Goal: Task Accomplishment & Management: Complete application form

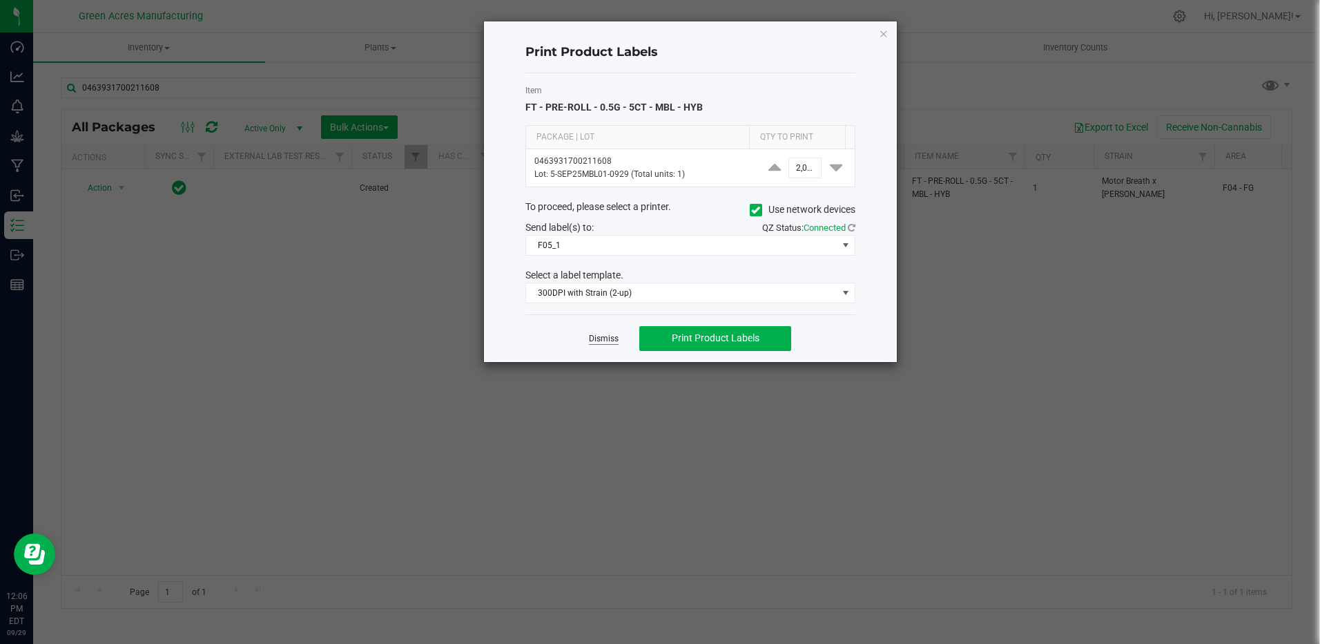
click at [604, 344] on link "Dismiss" at bounding box center [604, 339] width 30 height 12
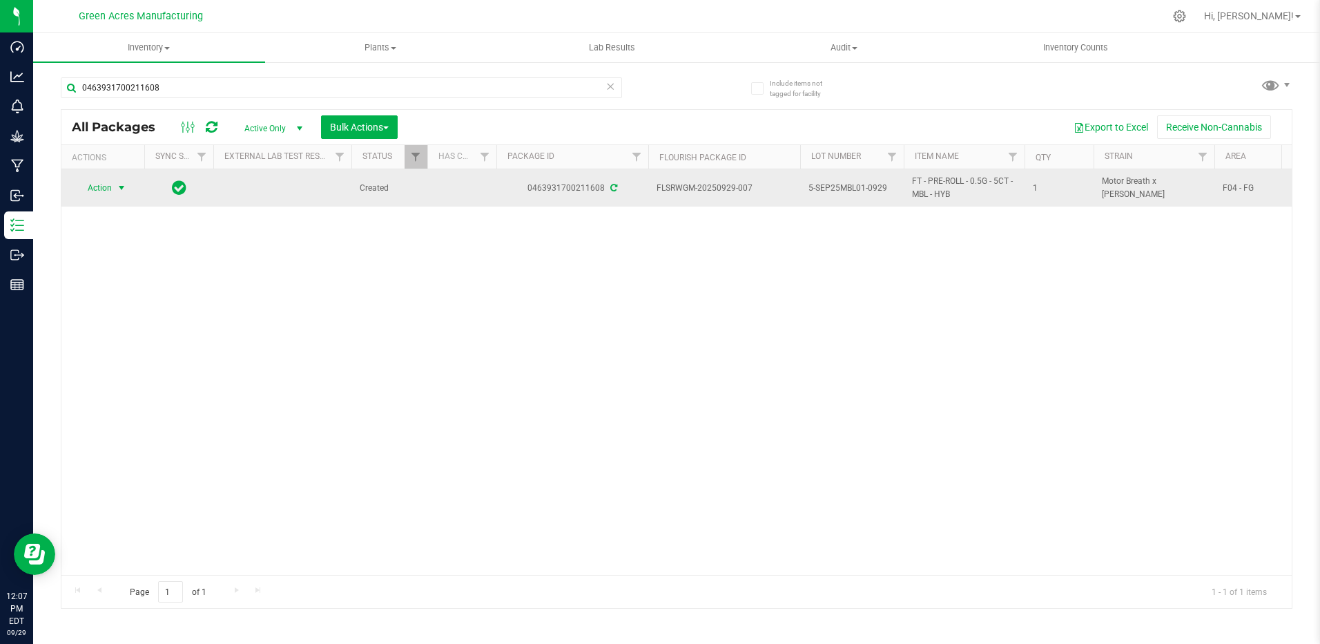
click at [119, 193] on span "select" at bounding box center [121, 187] width 11 height 11
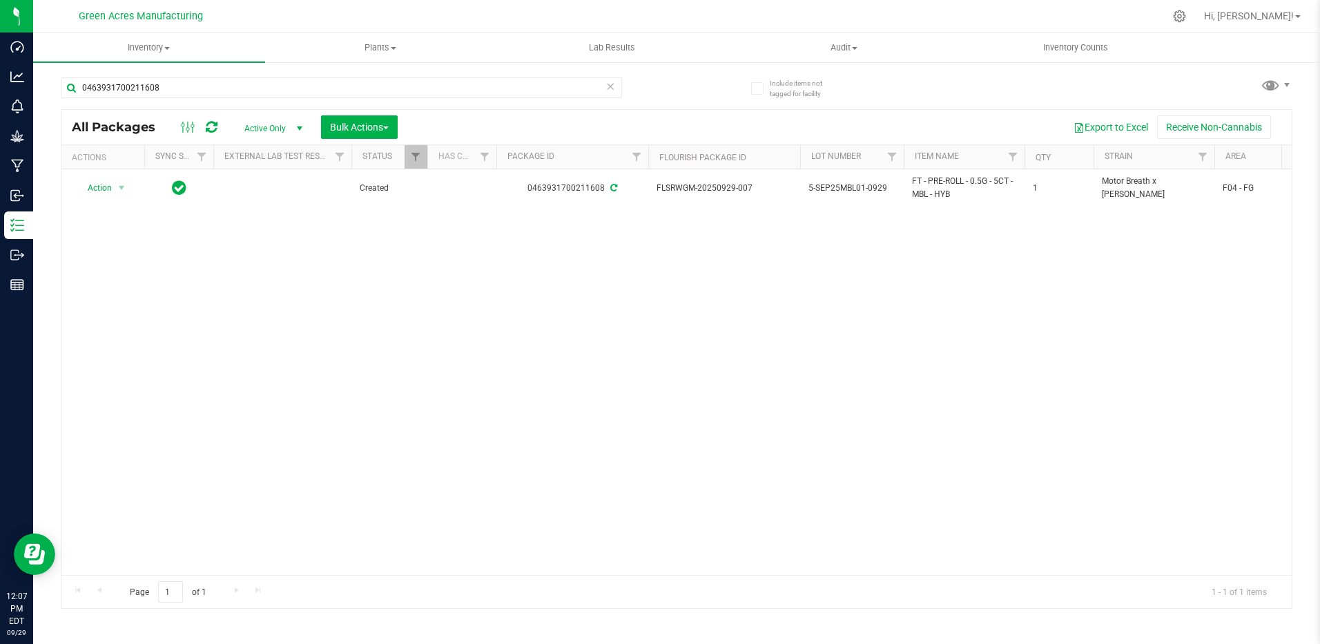
click at [546, 278] on div "Action Action Adjust qty Create package Edit attributes Global inventory Locate…" at bounding box center [676, 371] width 1231 height 405
click at [608, 86] on icon at bounding box center [611, 85] width 10 height 17
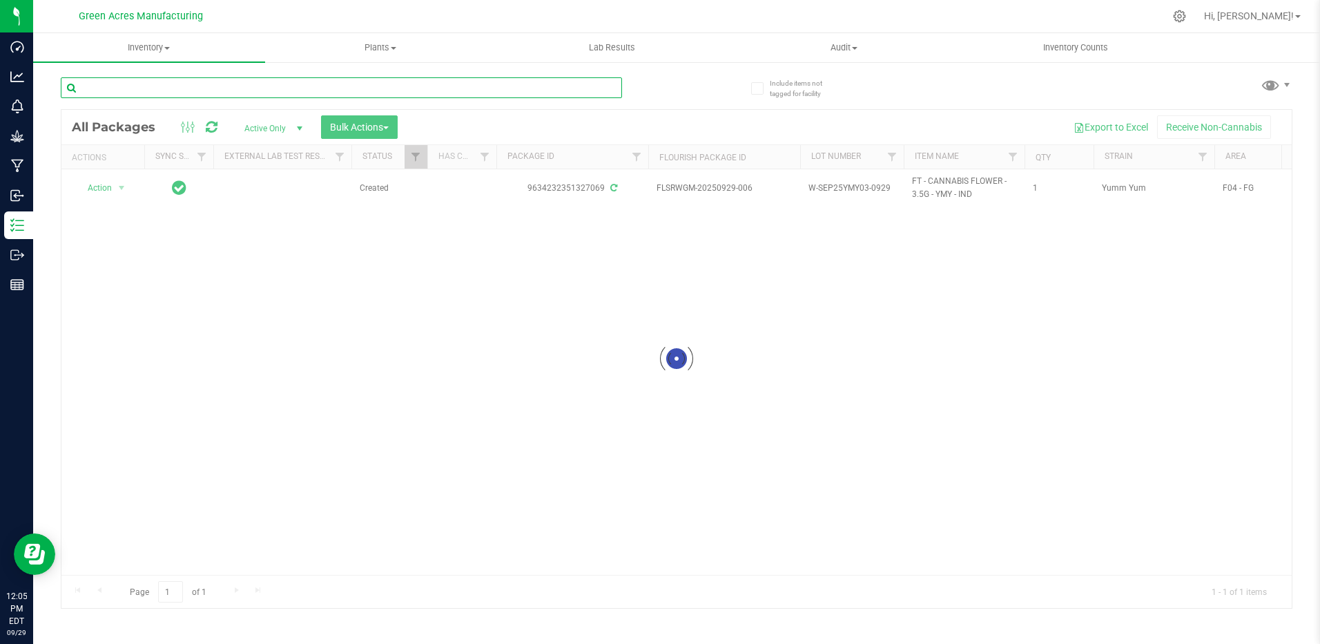
click at [369, 93] on input "text" at bounding box center [341, 87] width 561 height 21
click at [134, 52] on span "Inventory" at bounding box center [149, 47] width 232 height 12
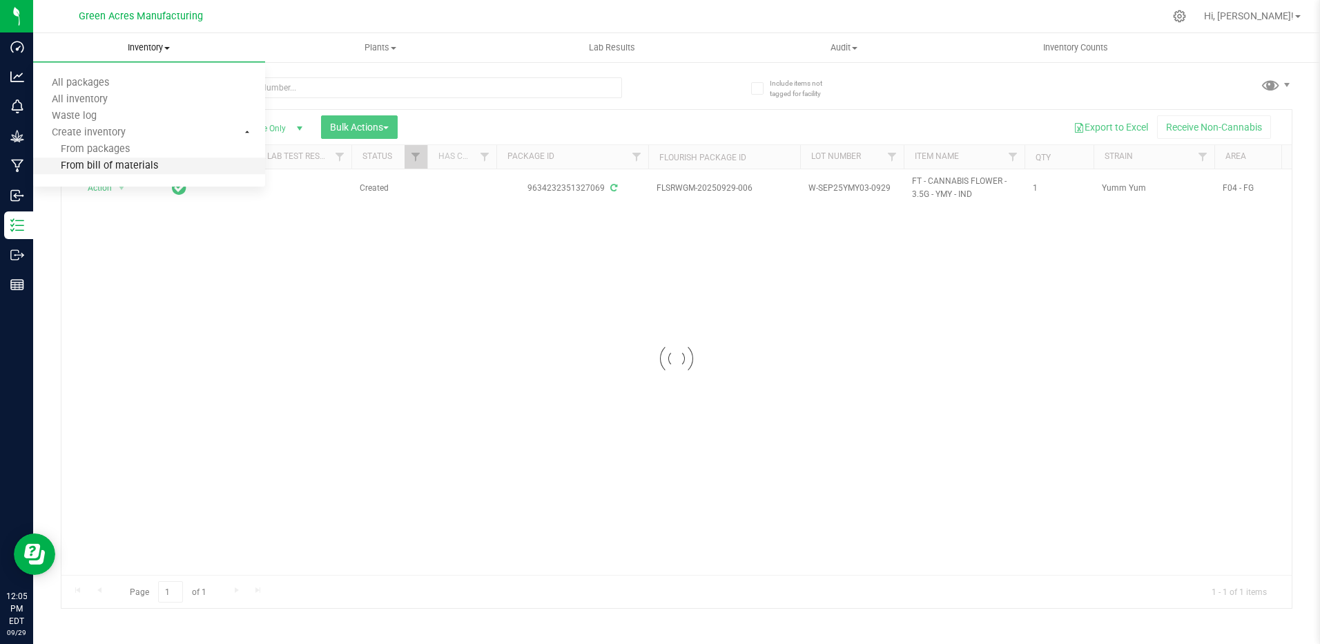
click at [167, 166] on li "From bill of materials" at bounding box center [149, 166] width 232 height 17
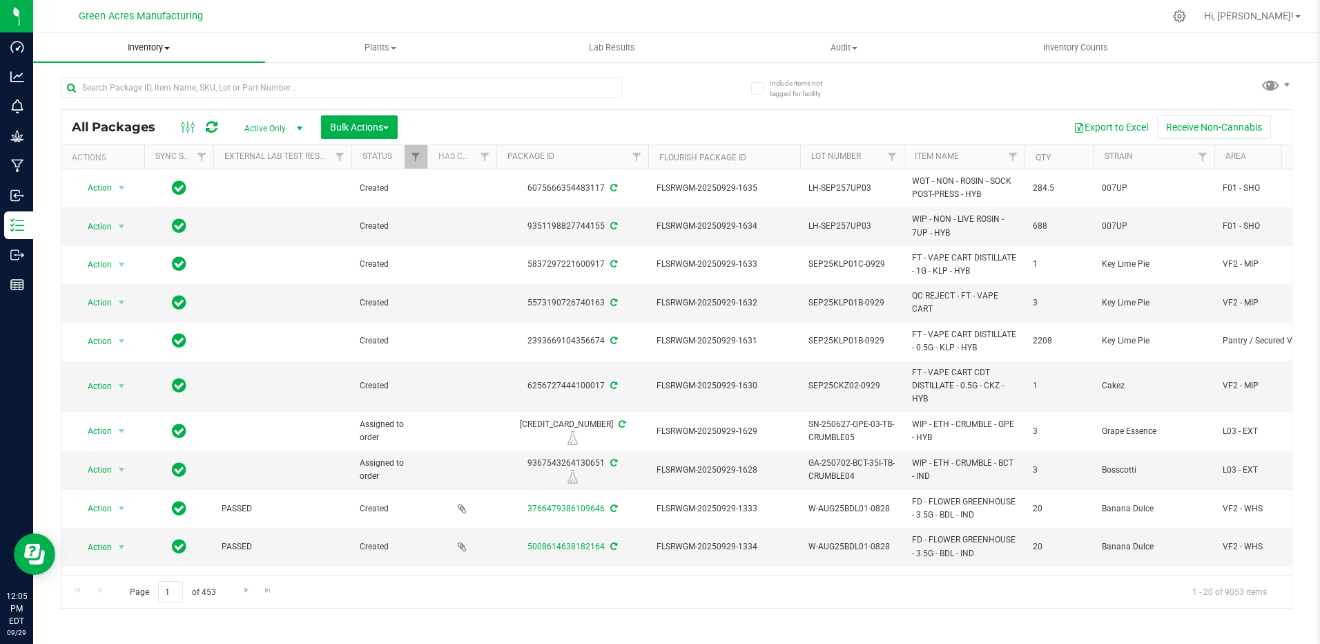
click at [146, 50] on span "Inventory" at bounding box center [149, 47] width 232 height 12
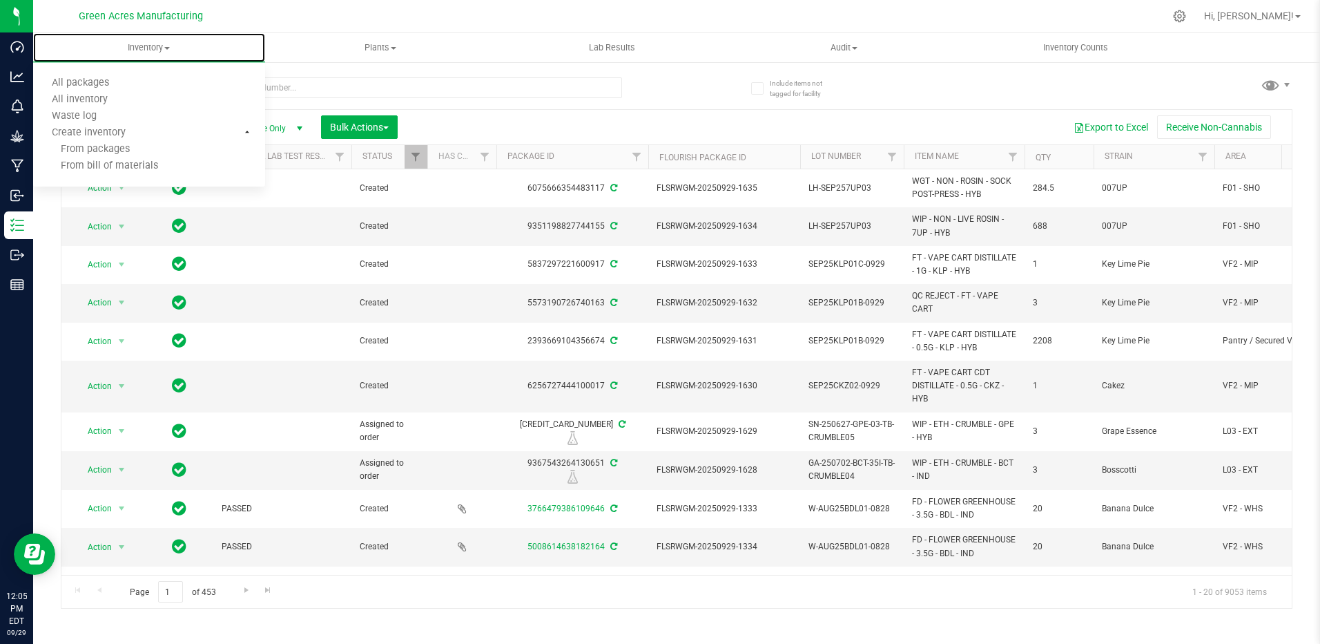
click at [108, 173] on li "From bill of materials" at bounding box center [149, 166] width 232 height 17
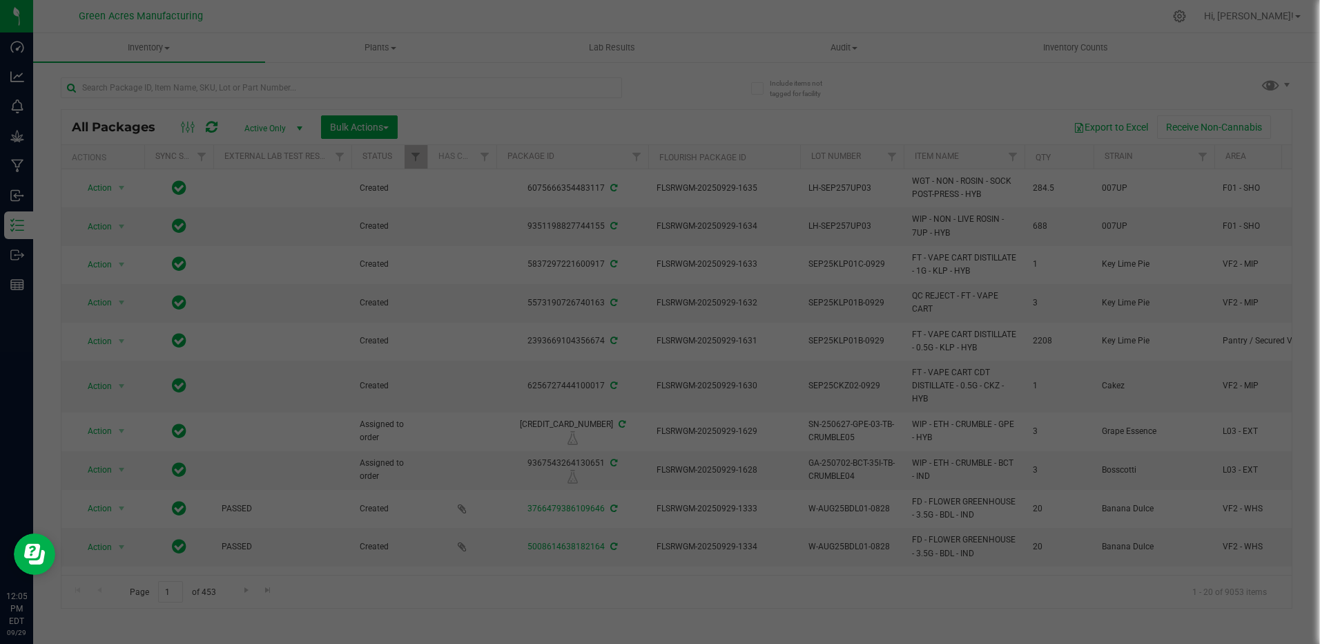
drag, startPoint x: 733, startPoint y: 61, endPoint x: 765, endPoint y: 115, distance: 63.1
click at [765, 115] on div at bounding box center [660, 322] width 1320 height 644
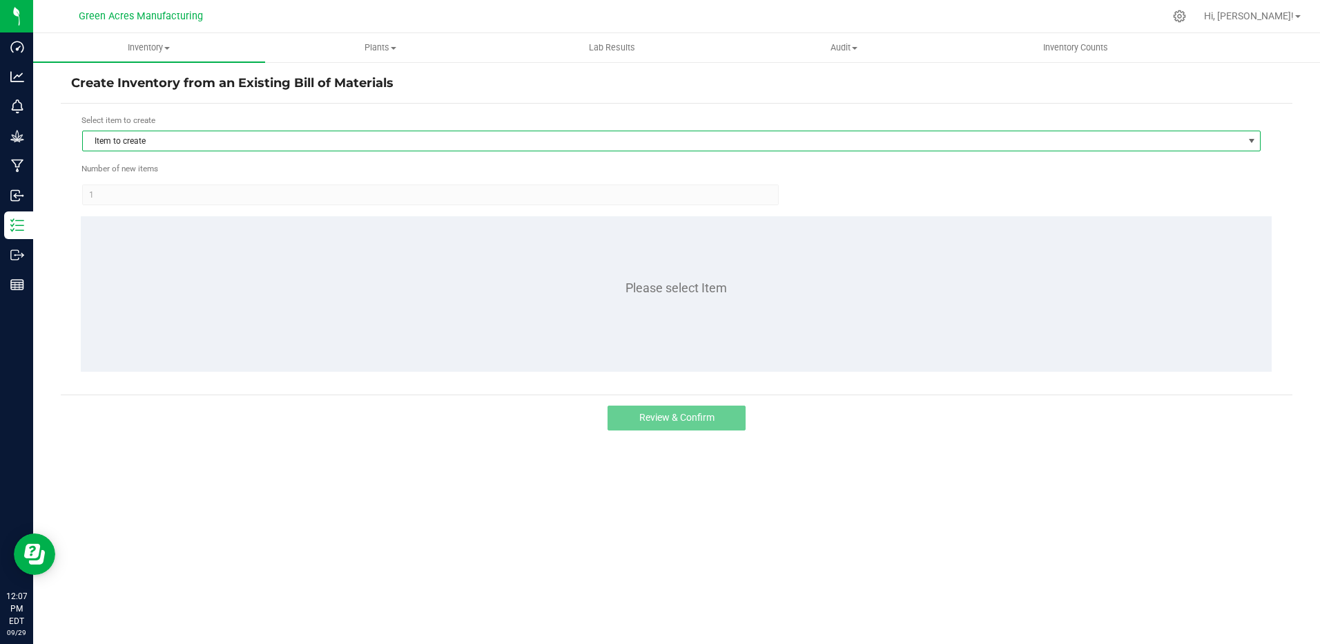
click at [258, 137] on span "Item to create" at bounding box center [663, 140] width 1160 height 19
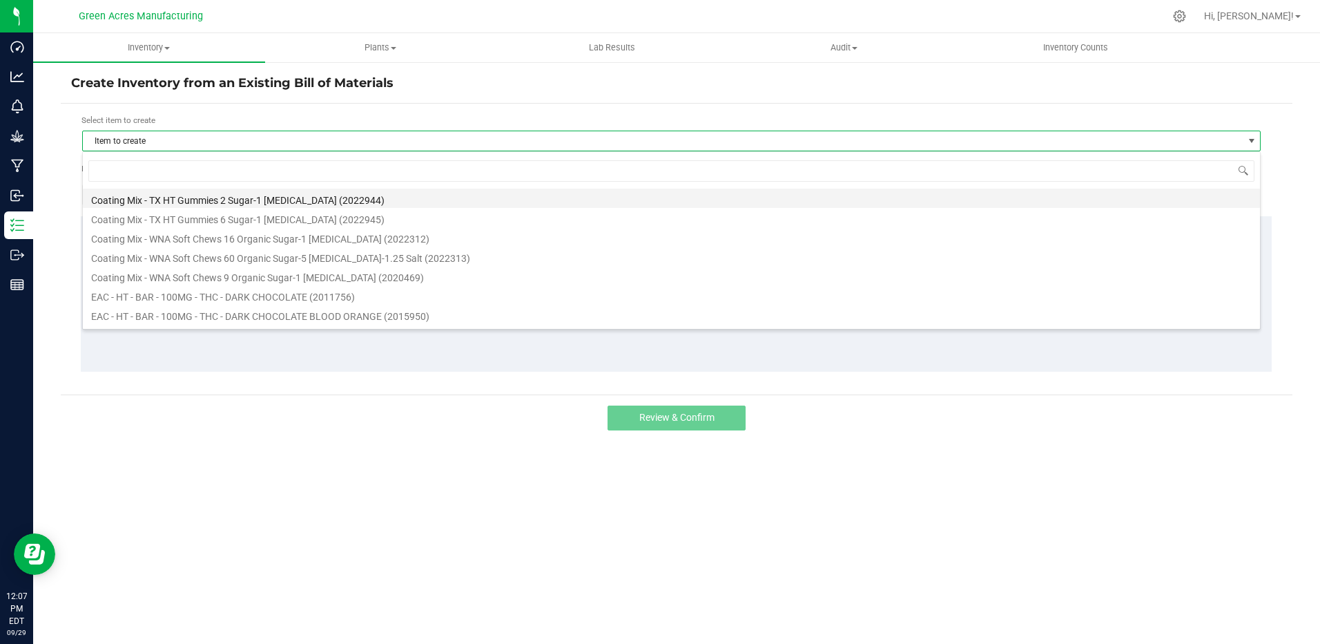
scroll to position [21, 1179]
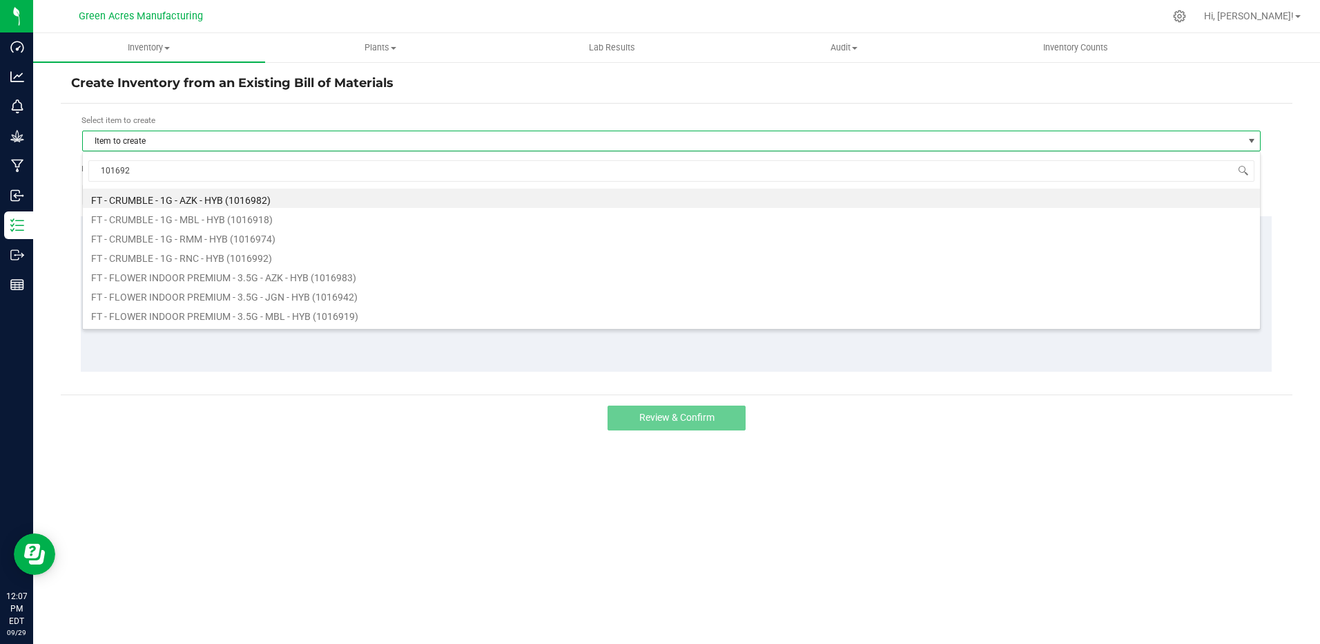
type input "1016922"
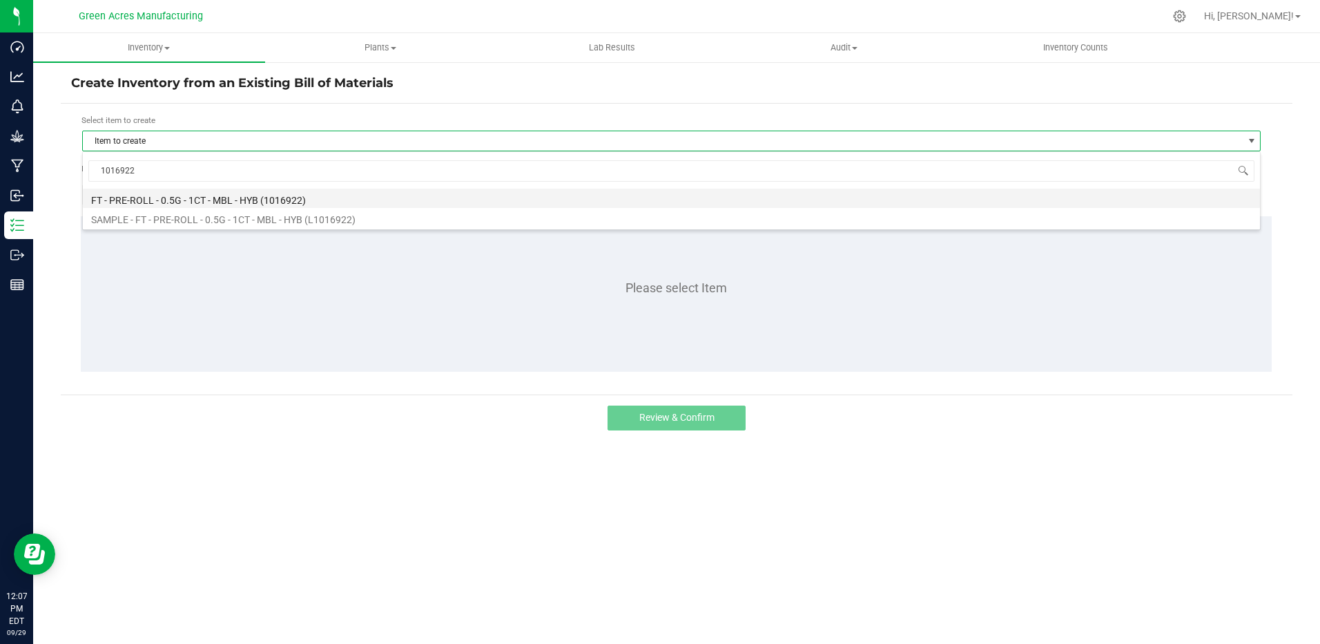
click at [274, 193] on li "FT - PRE-ROLL - 0.5G - 1CT - MBL - HYB (1016922)" at bounding box center [672, 198] width 1178 height 19
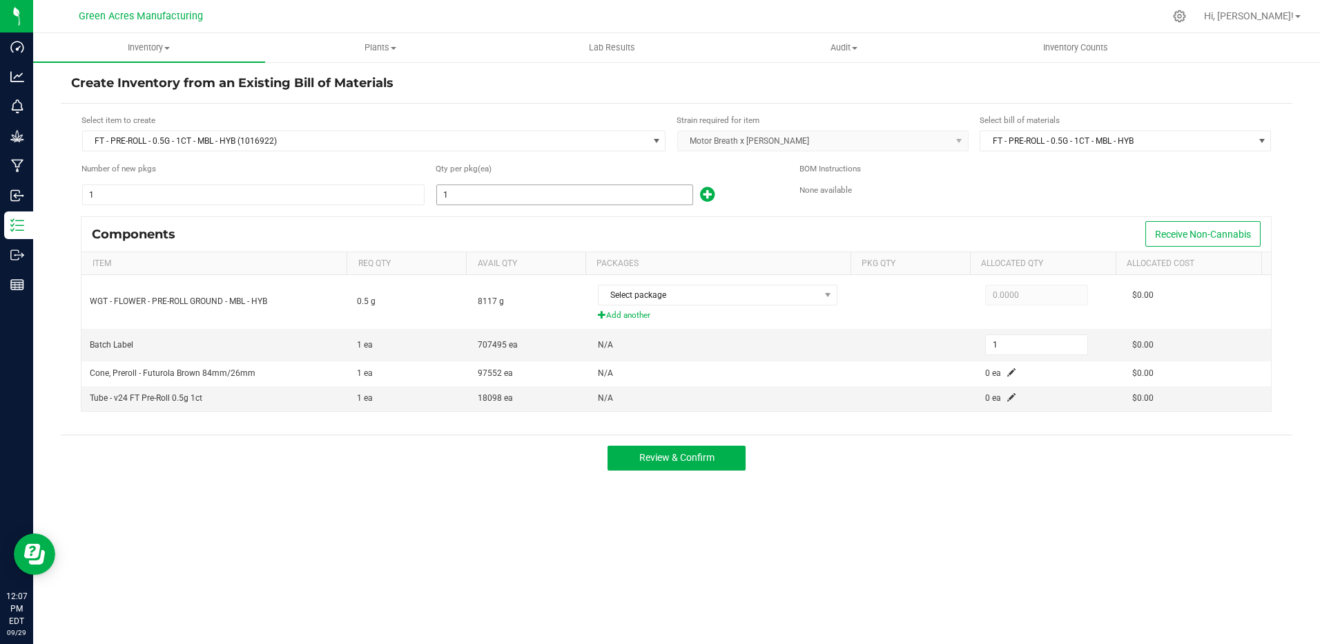
click at [532, 200] on input "1" at bounding box center [565, 194] width 256 height 19
type input "19"
type input "199"
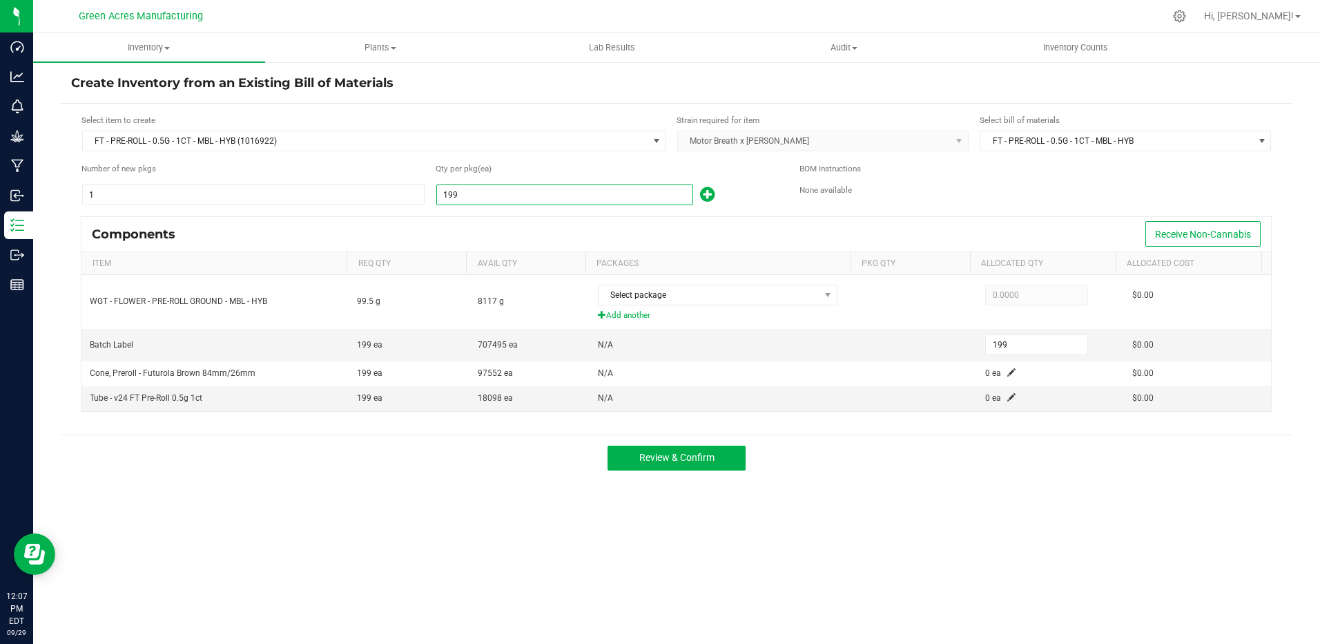
type input "1991"
type input "1,991"
type input "199"
type input "1990"
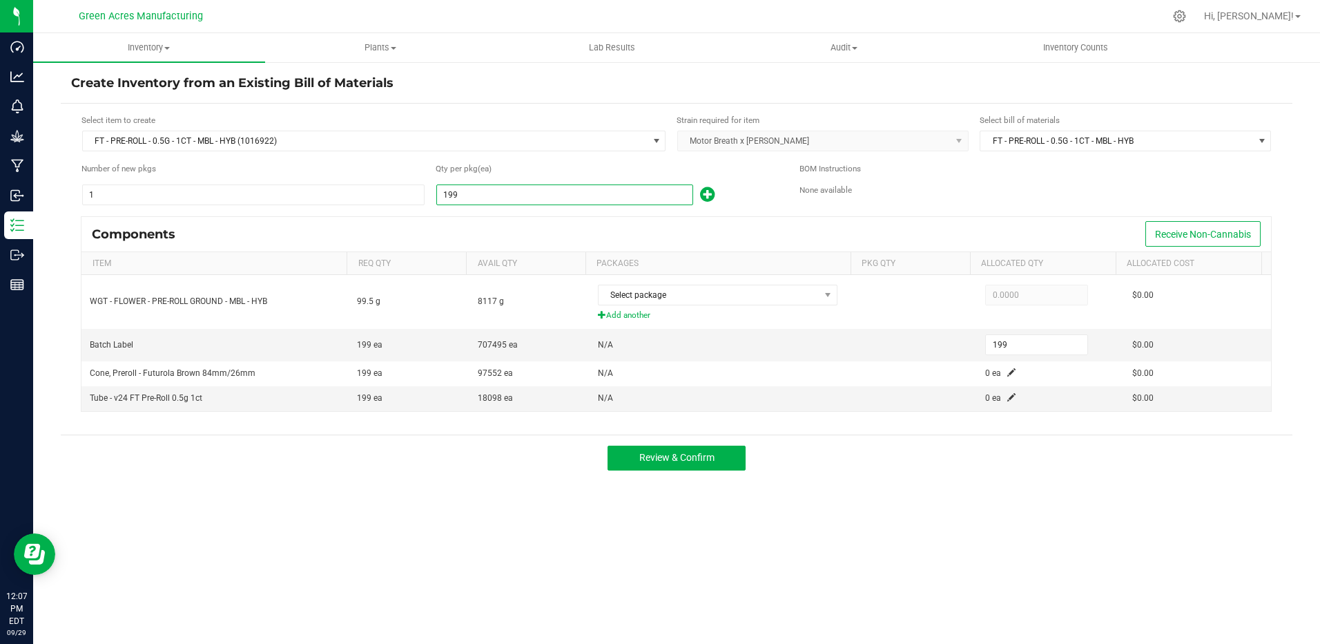
type input "1,990"
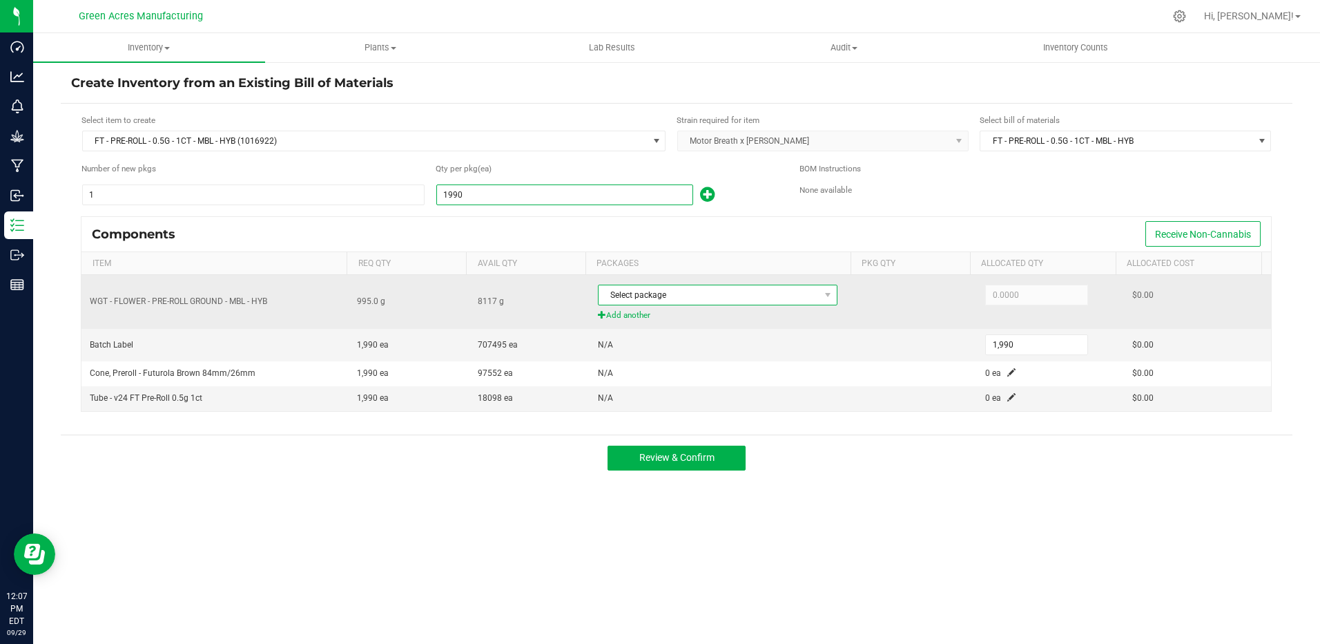
type input "1,990"
click at [630, 290] on span "Select package" at bounding box center [709, 294] width 221 height 19
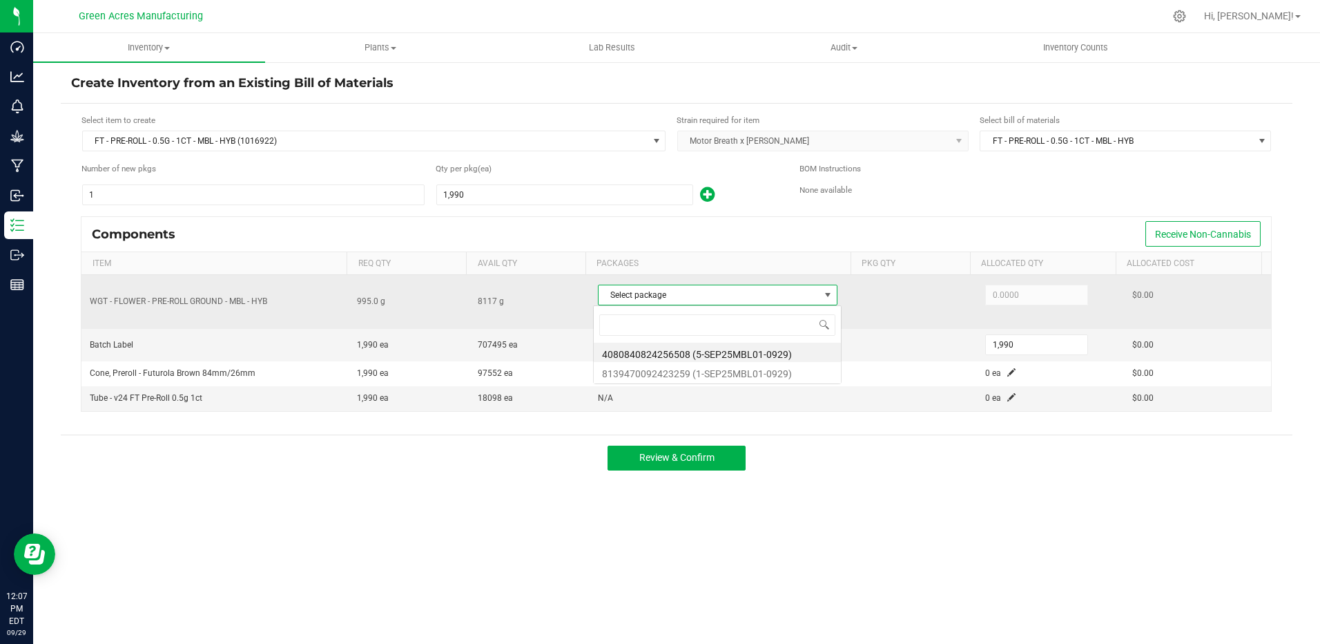
scroll to position [21, 237]
type input "1-SEP25MBL01-0929"
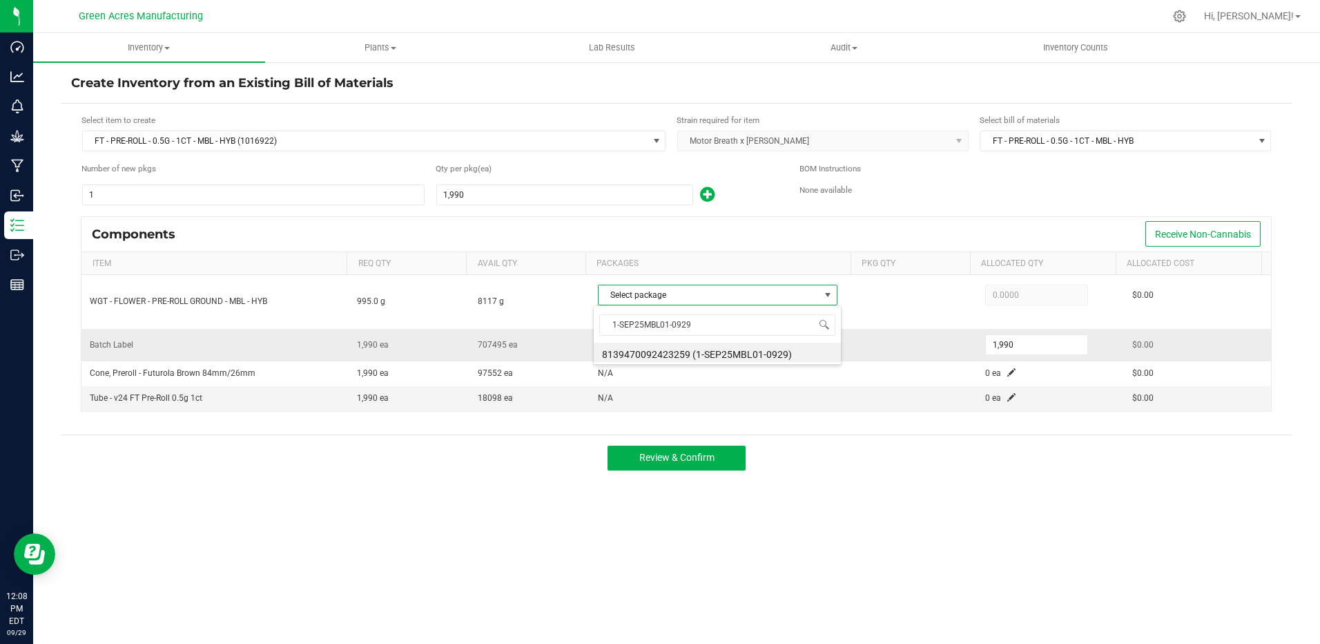
click at [663, 353] on li "8139470092423259 (1-SEP25MBL01-0929)" at bounding box center [717, 352] width 247 height 19
type input "995.0000"
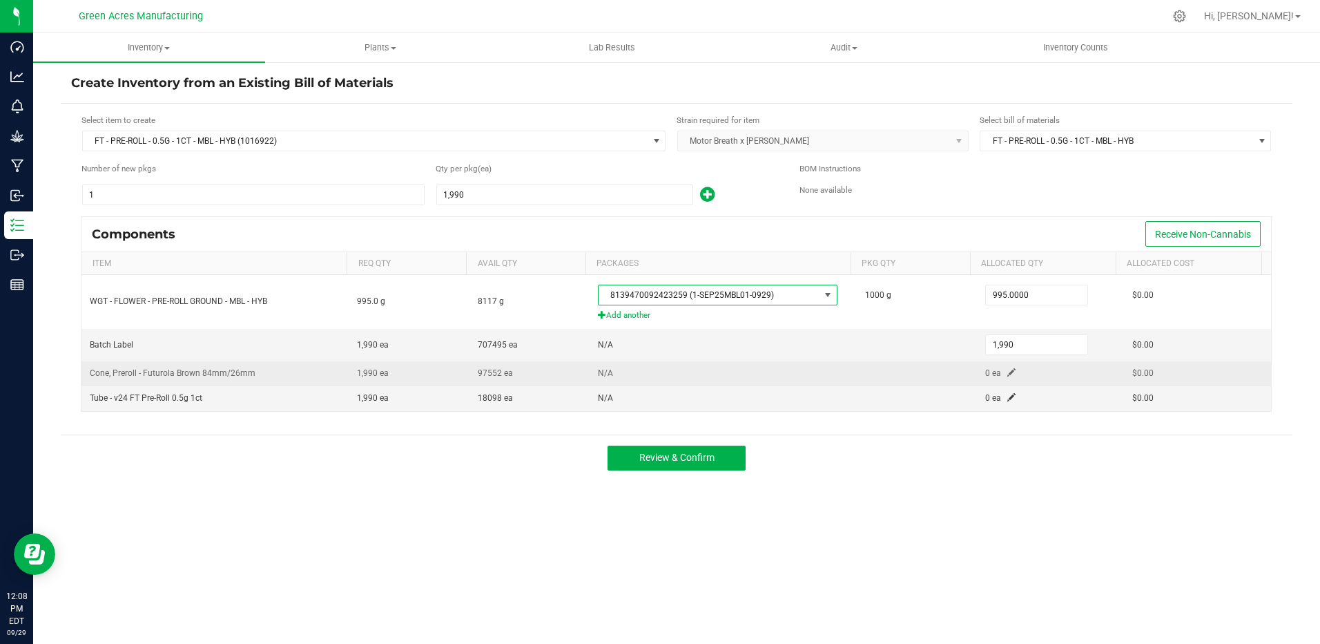
click at [1010, 374] on td "0 ea" at bounding box center [1050, 373] width 147 height 25
click at [1008, 373] on span at bounding box center [1012, 372] width 8 height 8
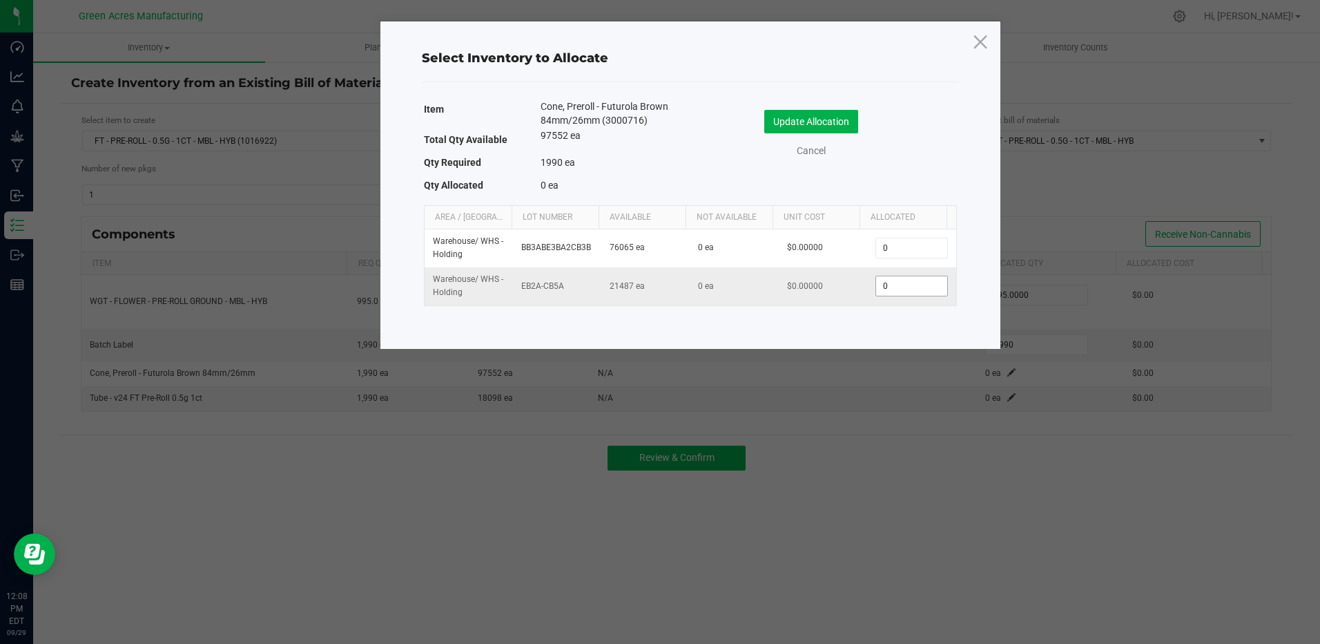
click at [895, 294] on input "0" at bounding box center [911, 285] width 70 height 19
type input "1,990"
drag, startPoint x: 809, startPoint y: 114, endPoint x: 820, endPoint y: 181, distance: 67.8
click at [807, 117] on button "Update Allocation" at bounding box center [812, 121] width 94 height 23
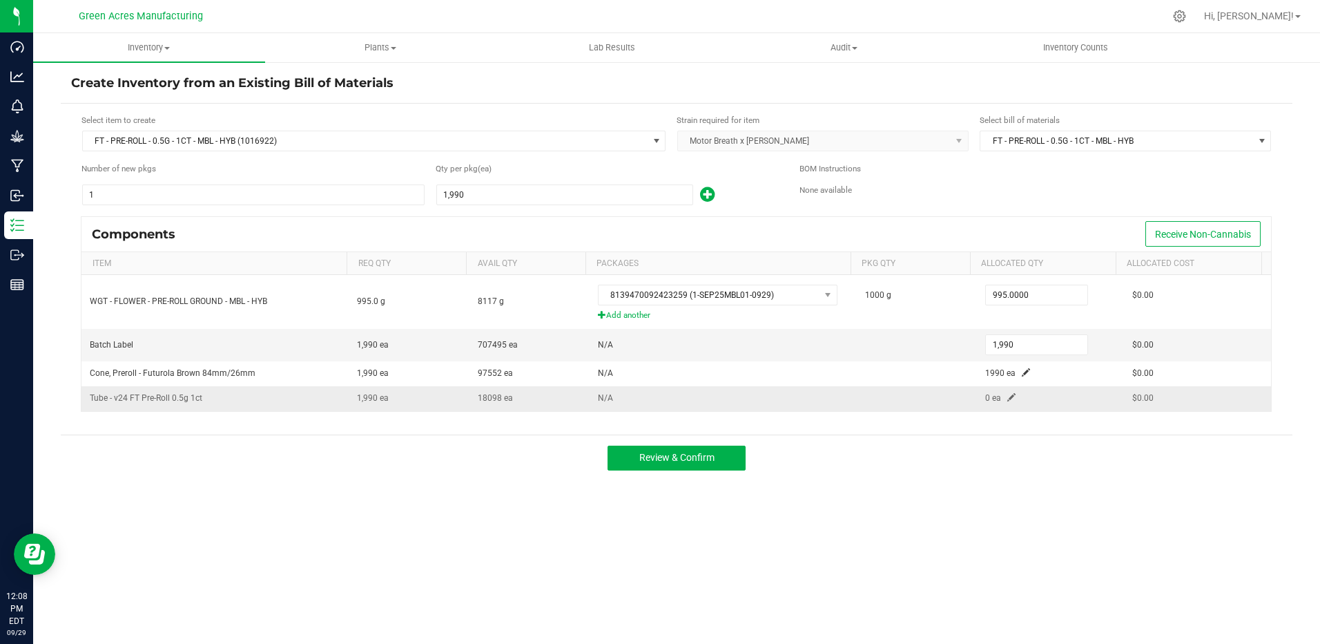
click at [1008, 400] on span at bounding box center [1012, 397] width 8 height 8
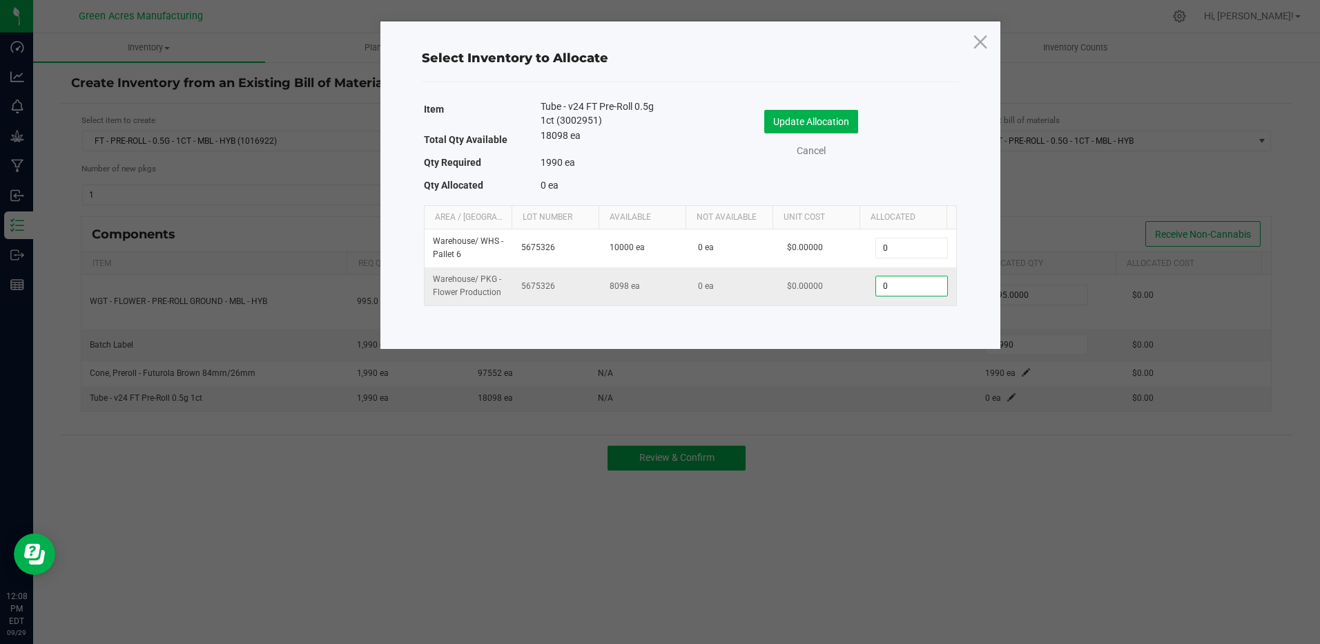
click at [896, 289] on input "0" at bounding box center [911, 285] width 70 height 19
type input "1,990"
click at [801, 119] on button "Update Allocation" at bounding box center [812, 121] width 94 height 23
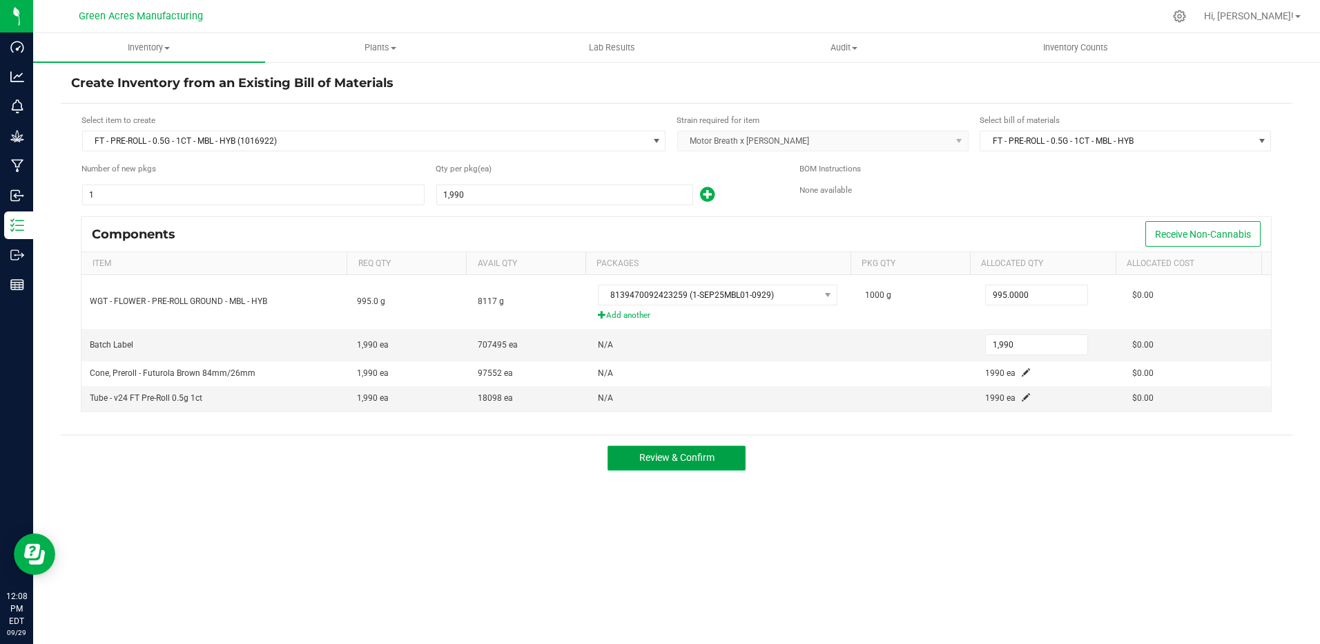
click at [704, 458] on span "Review & Confirm" at bounding box center [677, 457] width 75 height 11
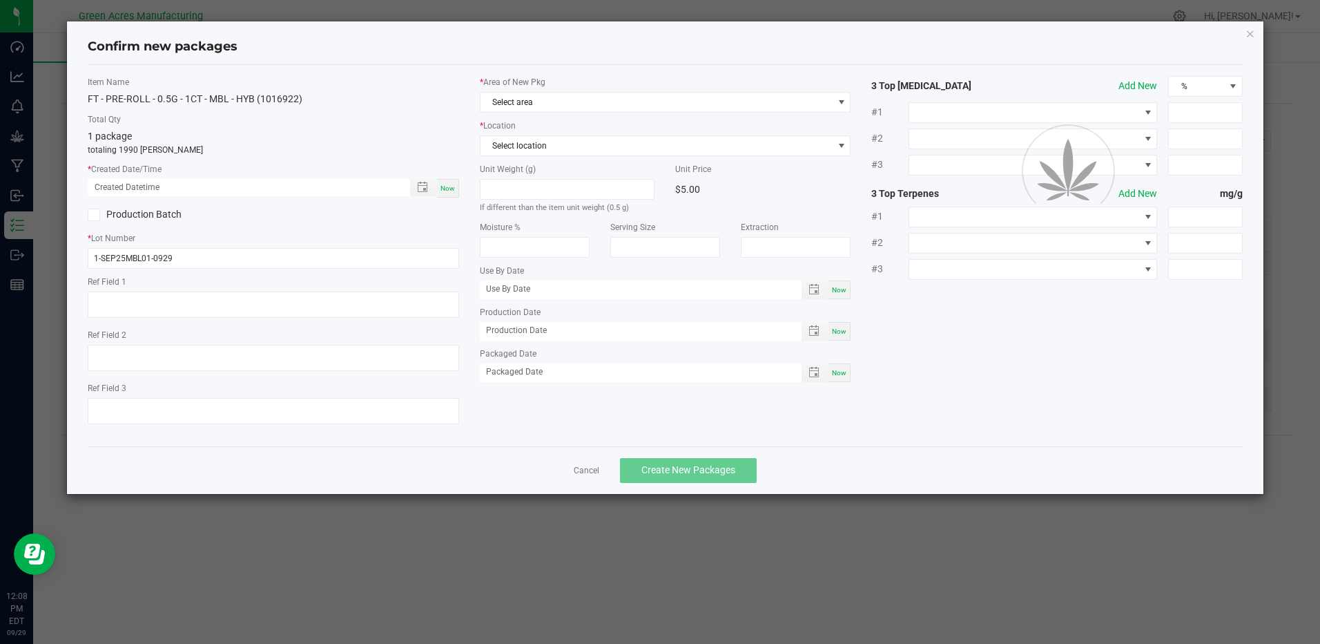
type textarea "Pckg on [DATE]"
click at [448, 185] on span "Now" at bounding box center [448, 188] width 15 height 8
type input "09/29/2025 12:08 PM"
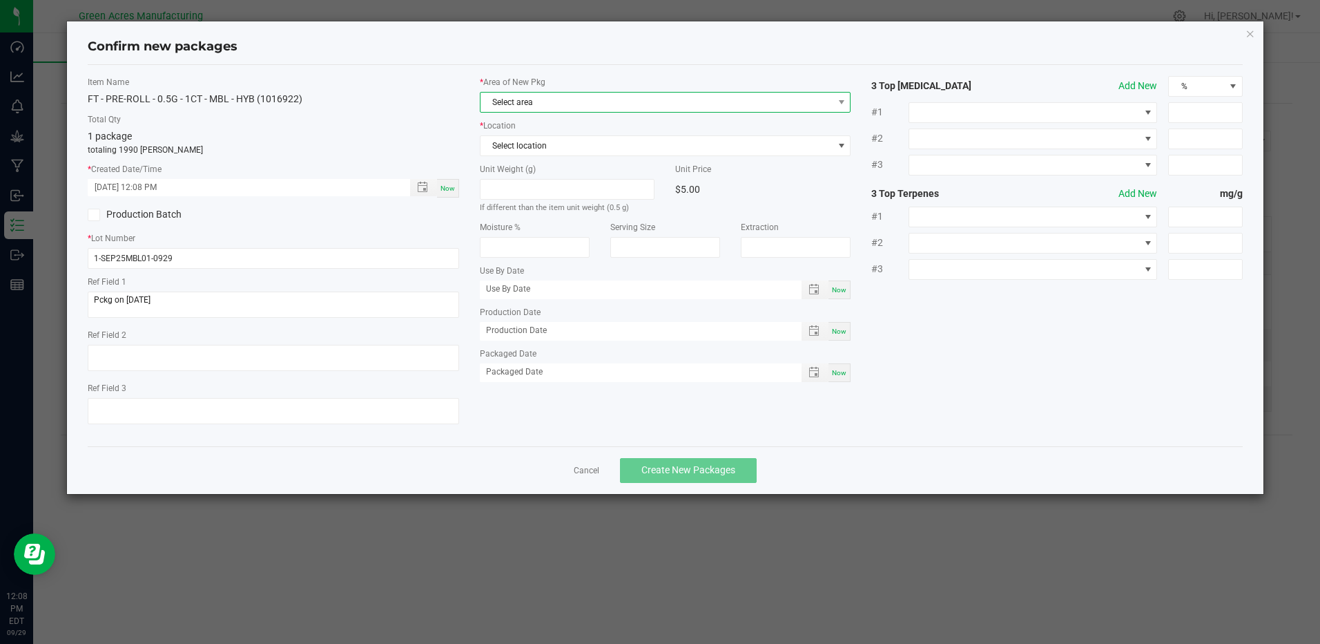
click at [566, 106] on span "Select area" at bounding box center [657, 102] width 352 height 19
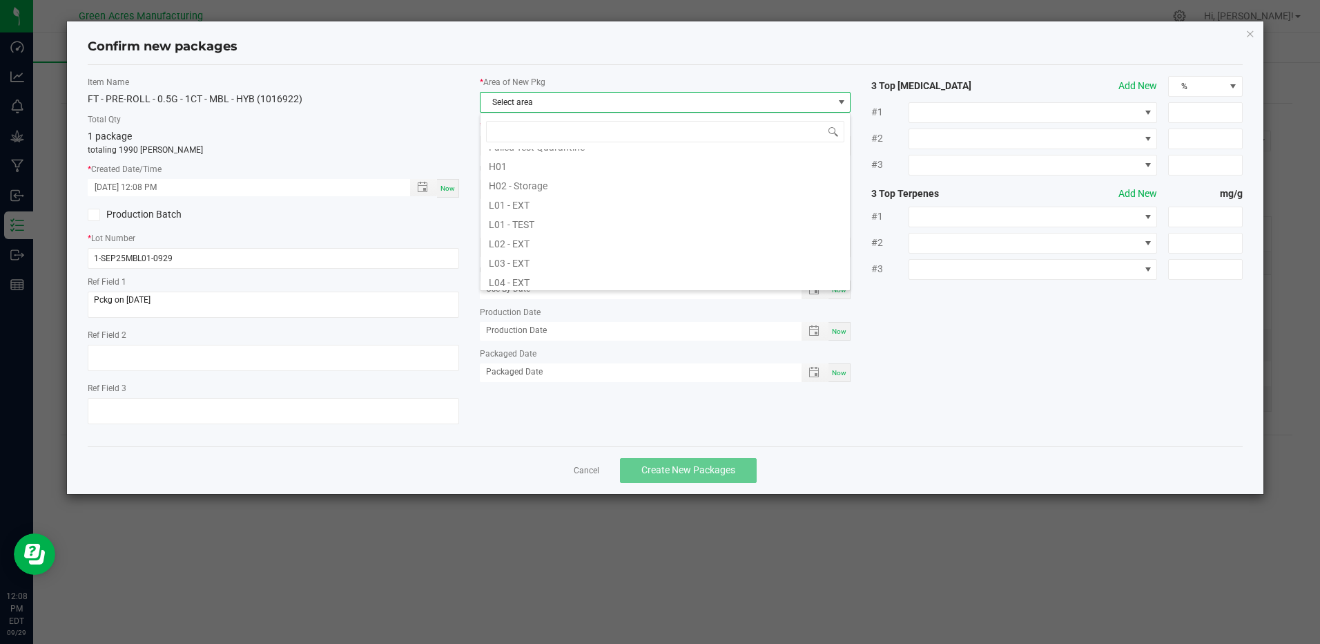
scroll to position [345, 0]
click at [557, 224] on li "Pantry / Secured Vault" at bounding box center [665, 219] width 369 height 19
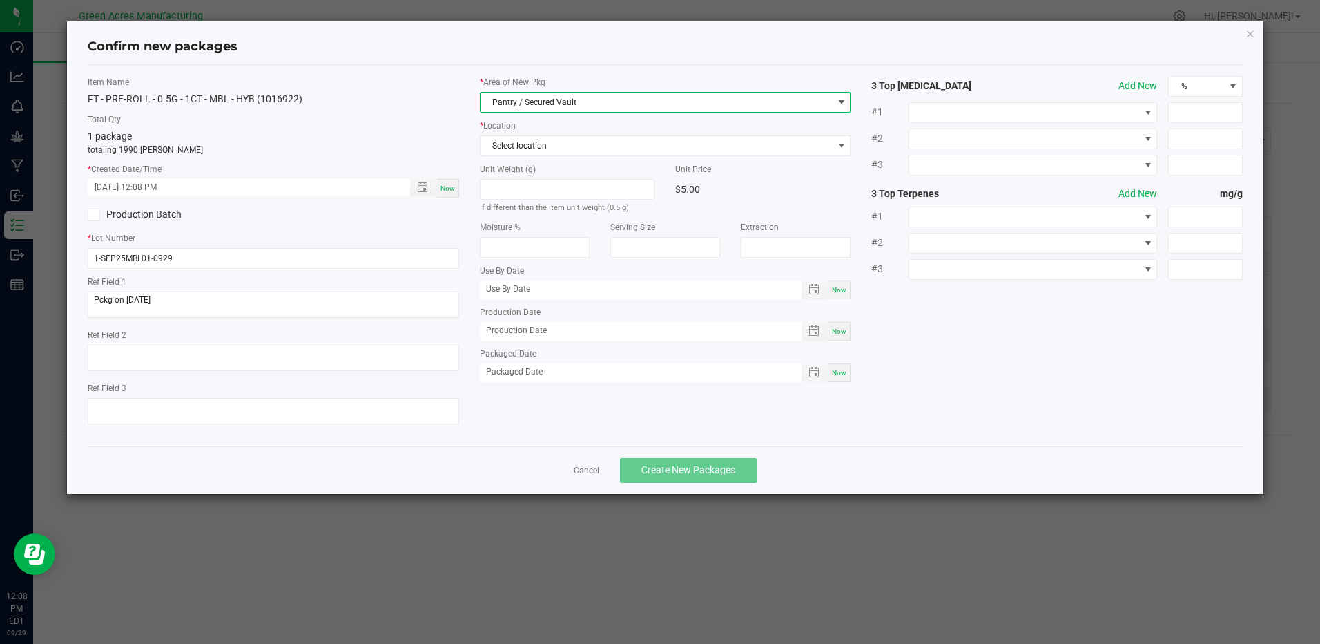
click at [559, 131] on label "* Location" at bounding box center [665, 125] width 371 height 12
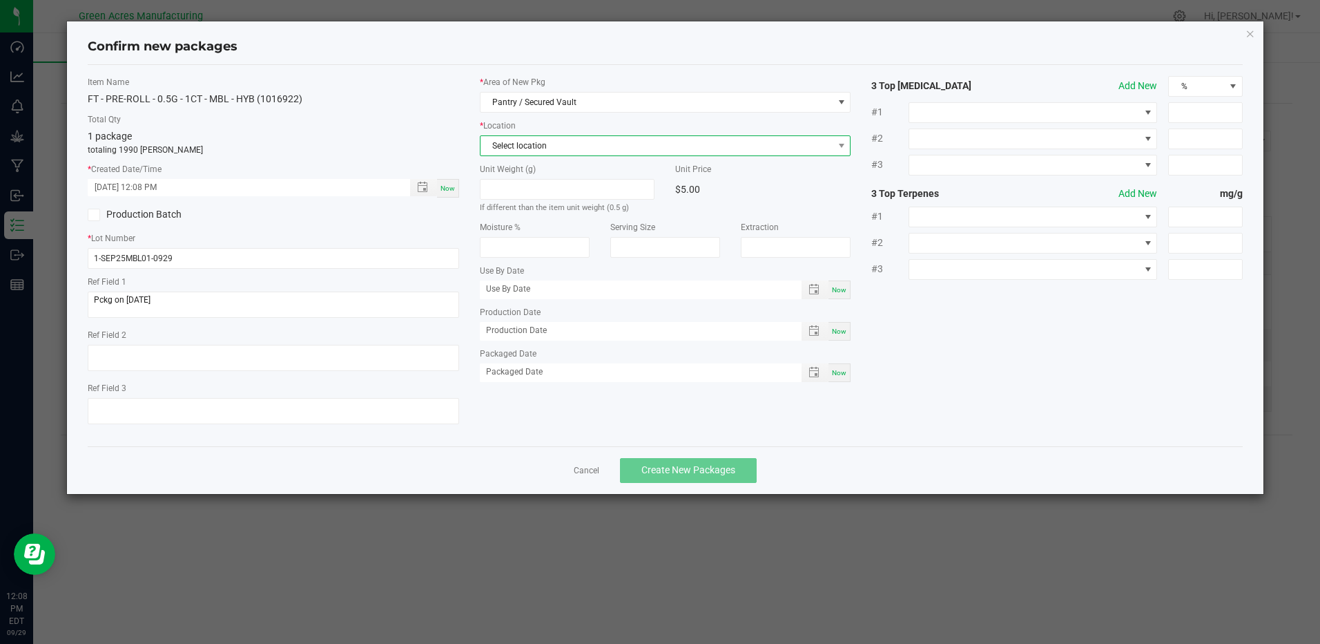
click at [556, 142] on span "Select location" at bounding box center [657, 145] width 352 height 19
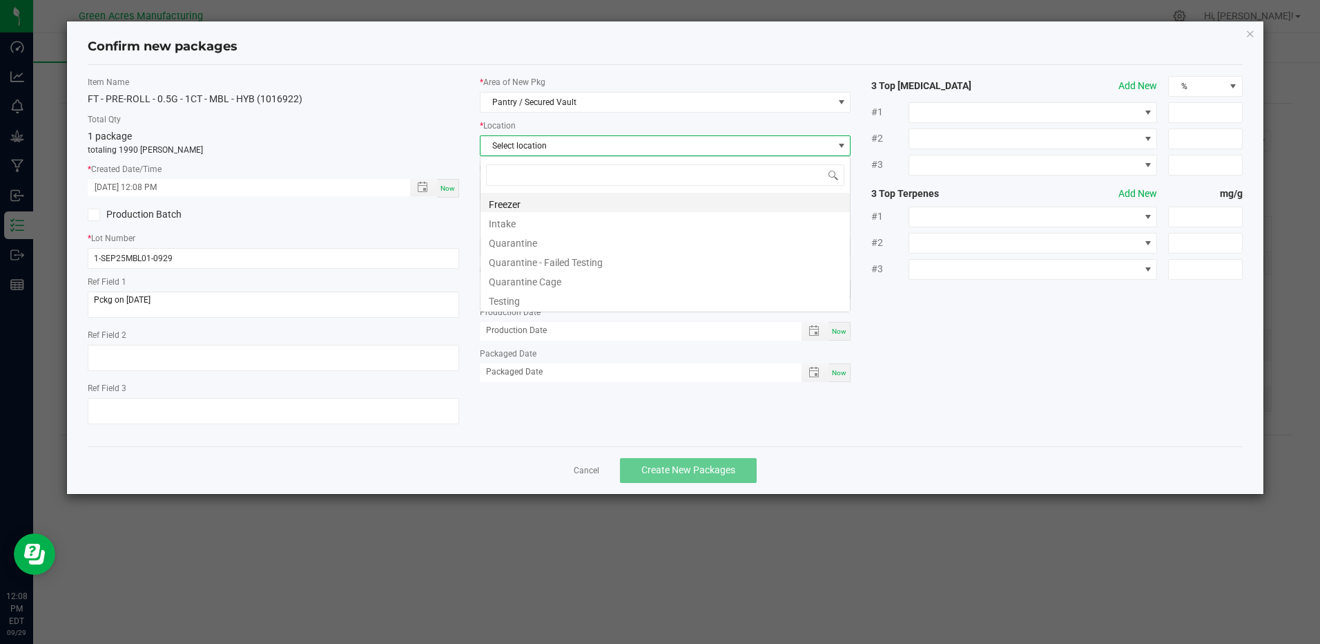
scroll to position [21, 372]
click at [534, 220] on li "Intake" at bounding box center [665, 221] width 369 height 19
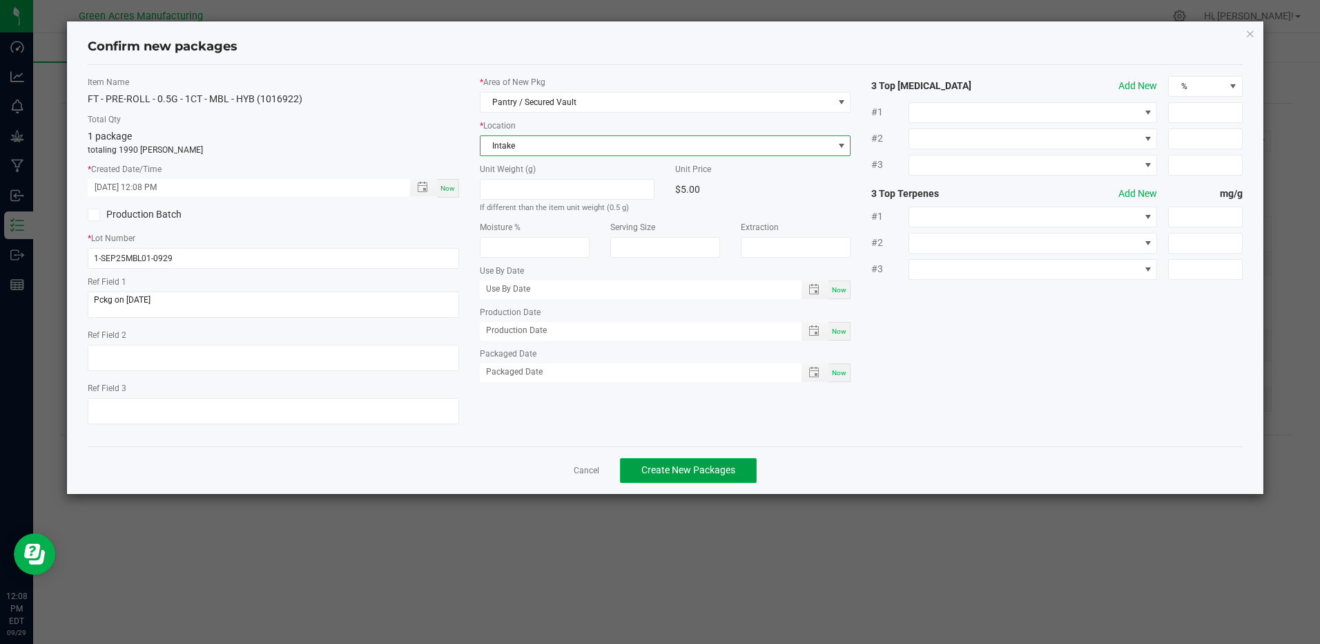
click at [711, 470] on span "Create New Packages" at bounding box center [689, 469] width 94 height 11
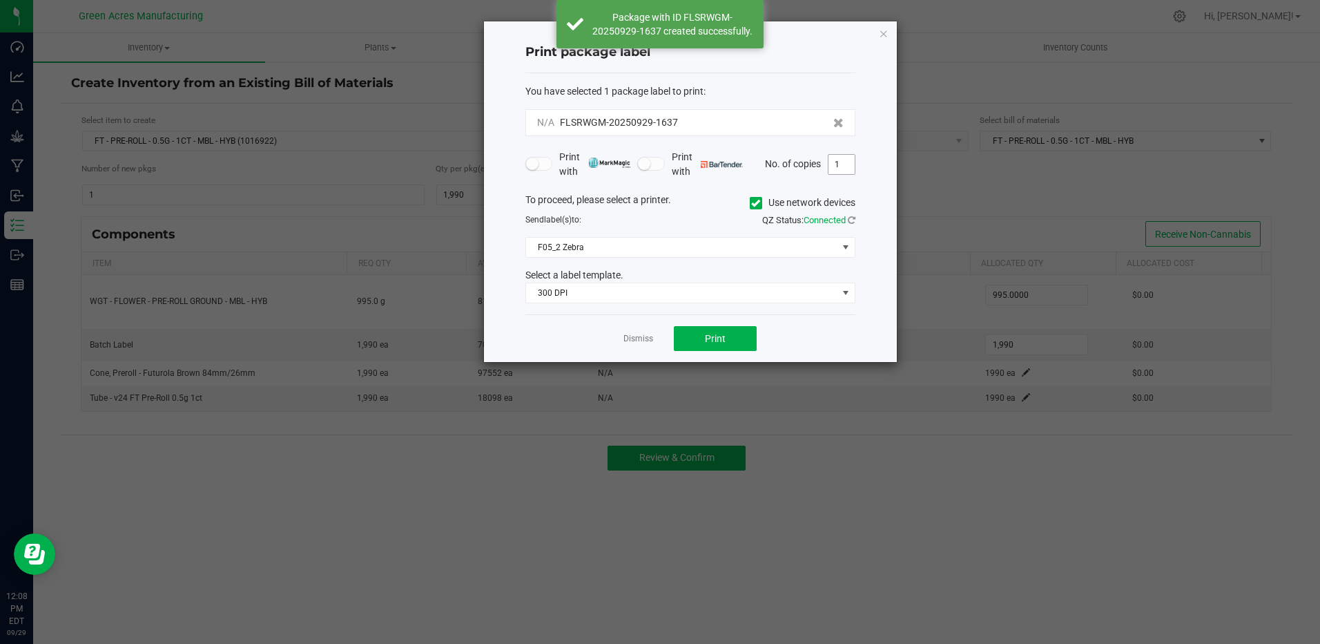
click at [844, 162] on input "1" at bounding box center [842, 164] width 26 height 19
type input "2"
click at [504, 198] on div "Print package label You have selected 1 package label to print : N/A FLSRWGM-20…" at bounding box center [690, 191] width 413 height 340
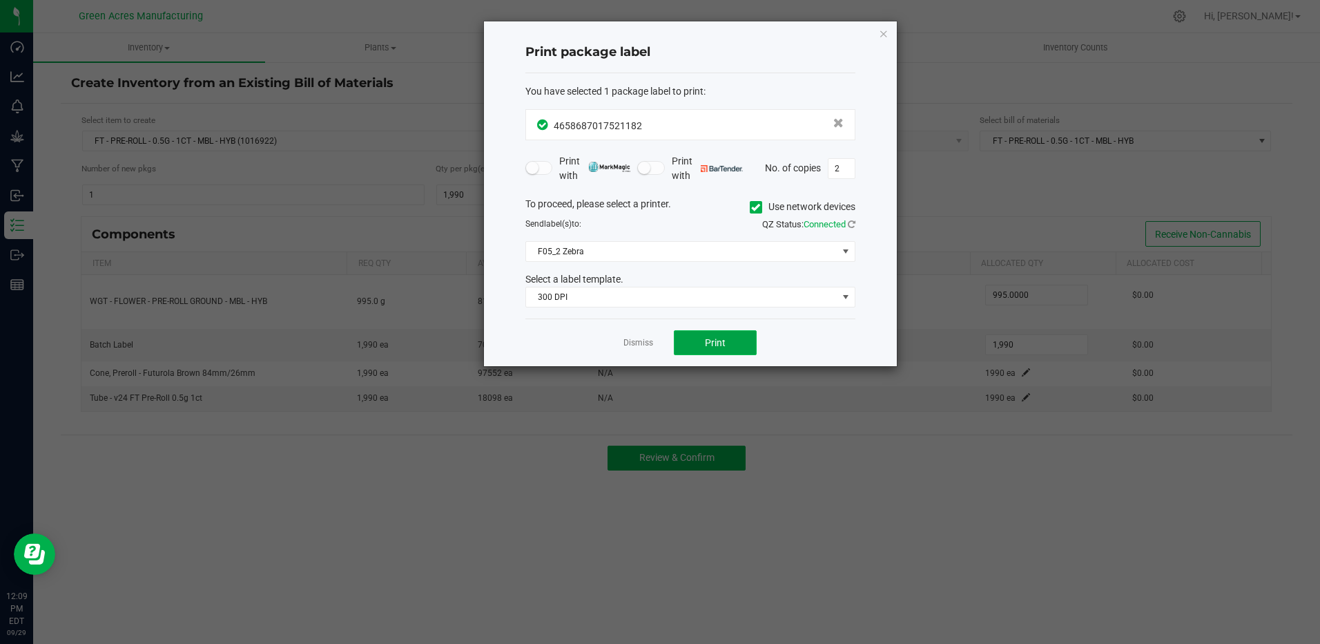
click at [704, 344] on button "Print" at bounding box center [715, 342] width 83 height 25
click at [655, 343] on div "Dismiss Print" at bounding box center [691, 342] width 330 height 48
click at [623, 343] on div "Dismiss Print" at bounding box center [691, 342] width 330 height 48
click at [629, 343] on link "Dismiss" at bounding box center [639, 343] width 30 height 12
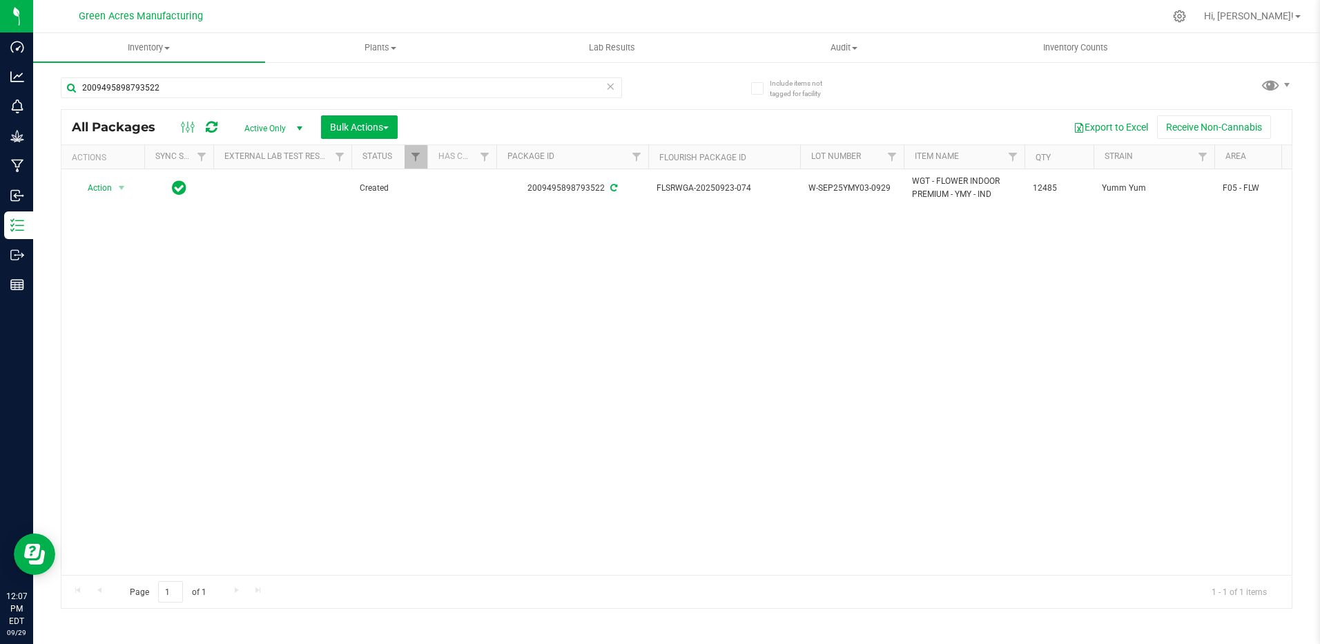
click at [607, 86] on icon at bounding box center [611, 85] width 10 height 17
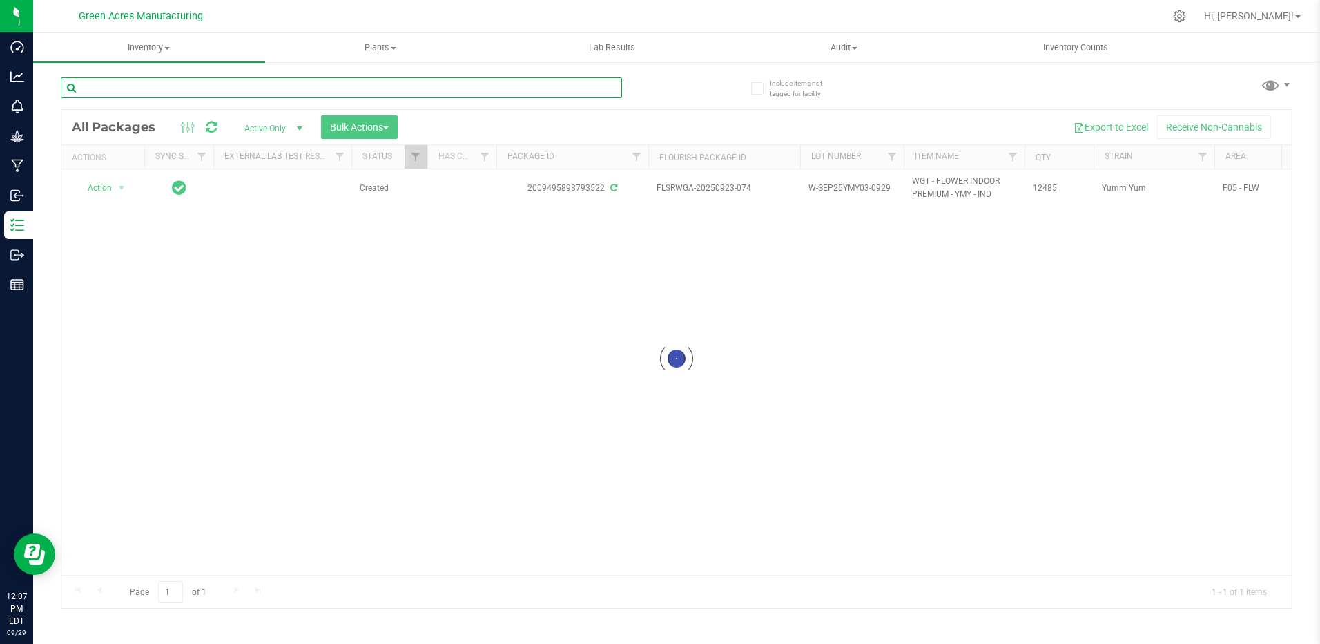
click at [551, 89] on input "text" at bounding box center [341, 87] width 561 height 21
type input "3195949588755917"
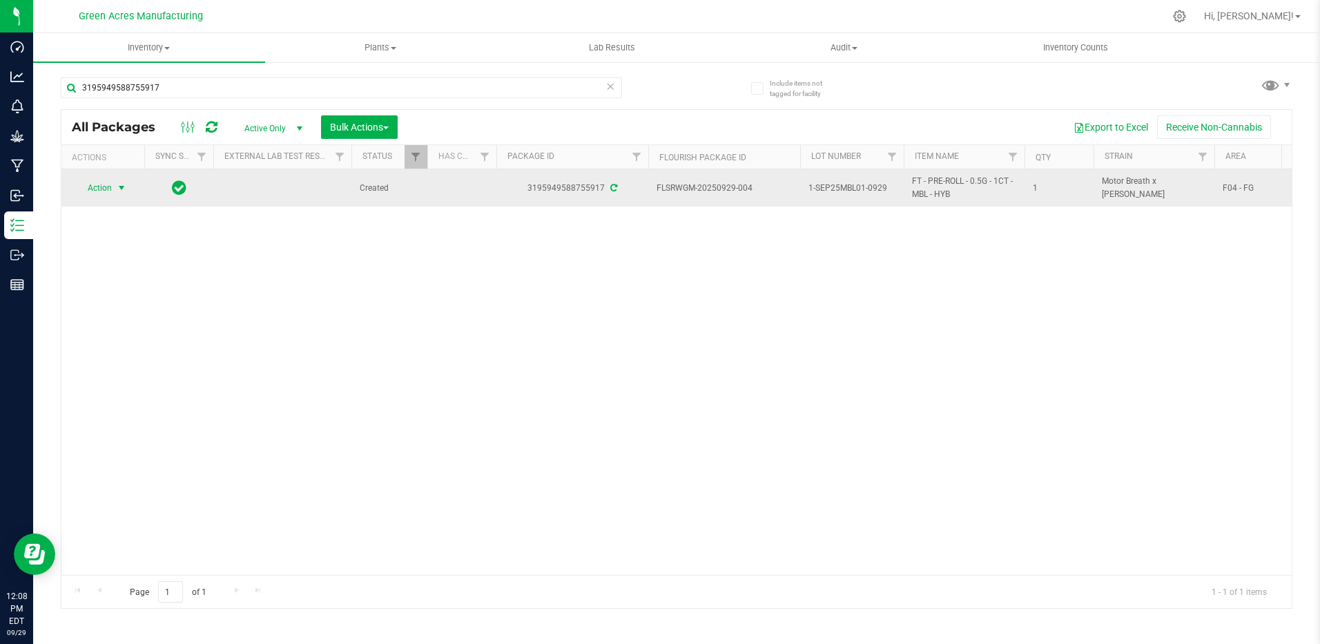
click at [113, 192] on span "select" at bounding box center [121, 187] width 17 height 19
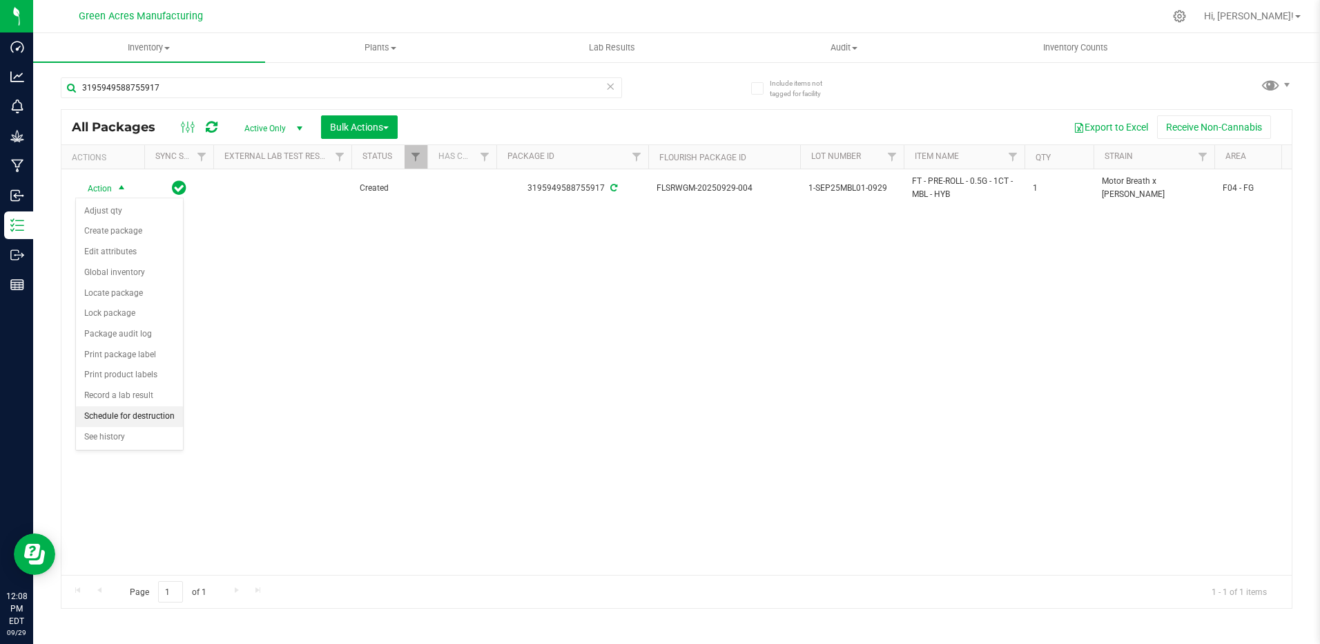
click at [146, 414] on li "Schedule for destruction" at bounding box center [129, 416] width 107 height 21
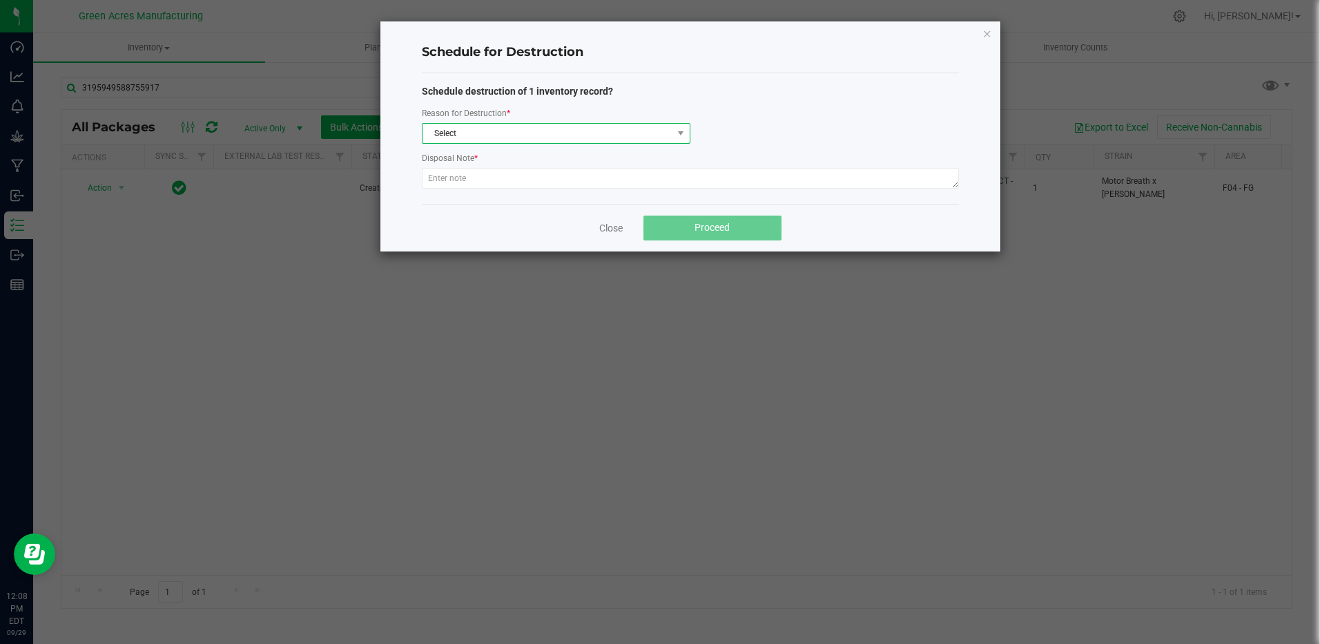
click at [536, 133] on span "Select" at bounding box center [548, 133] width 250 height 19
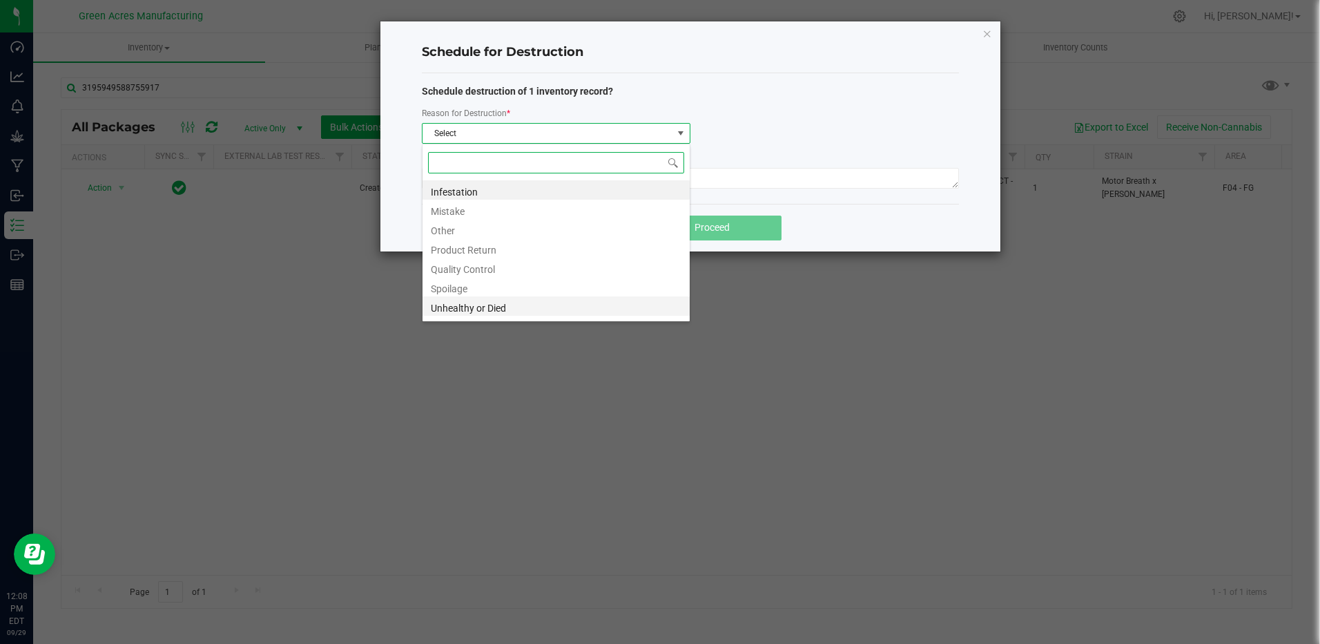
scroll to position [17, 0]
click at [445, 313] on li "Waste" at bounding box center [556, 308] width 267 height 19
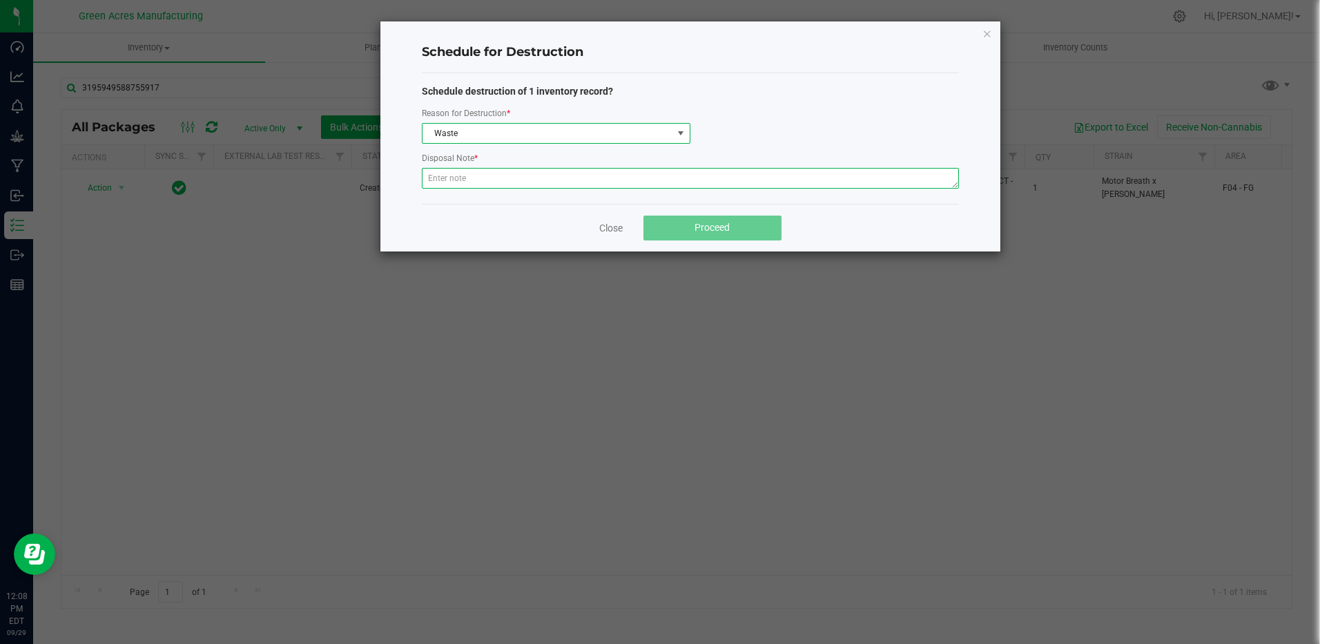
click at [459, 180] on textarea at bounding box center [690, 178] width 537 height 21
paste textarea "WASTE FROM FLEXPAK PRODUCTION/PACKING"
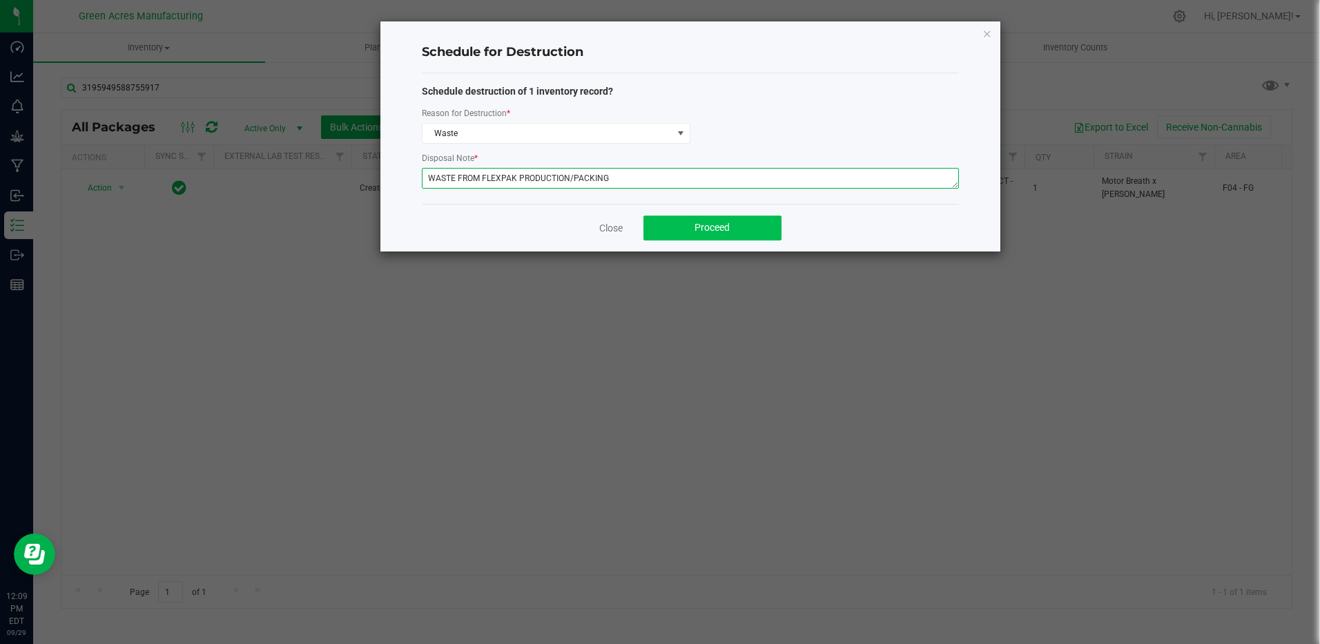
type textarea "WASTE FROM FLEXPAK PRODUCTION/PACKING"
click at [757, 228] on button "Proceed" at bounding box center [713, 227] width 138 height 25
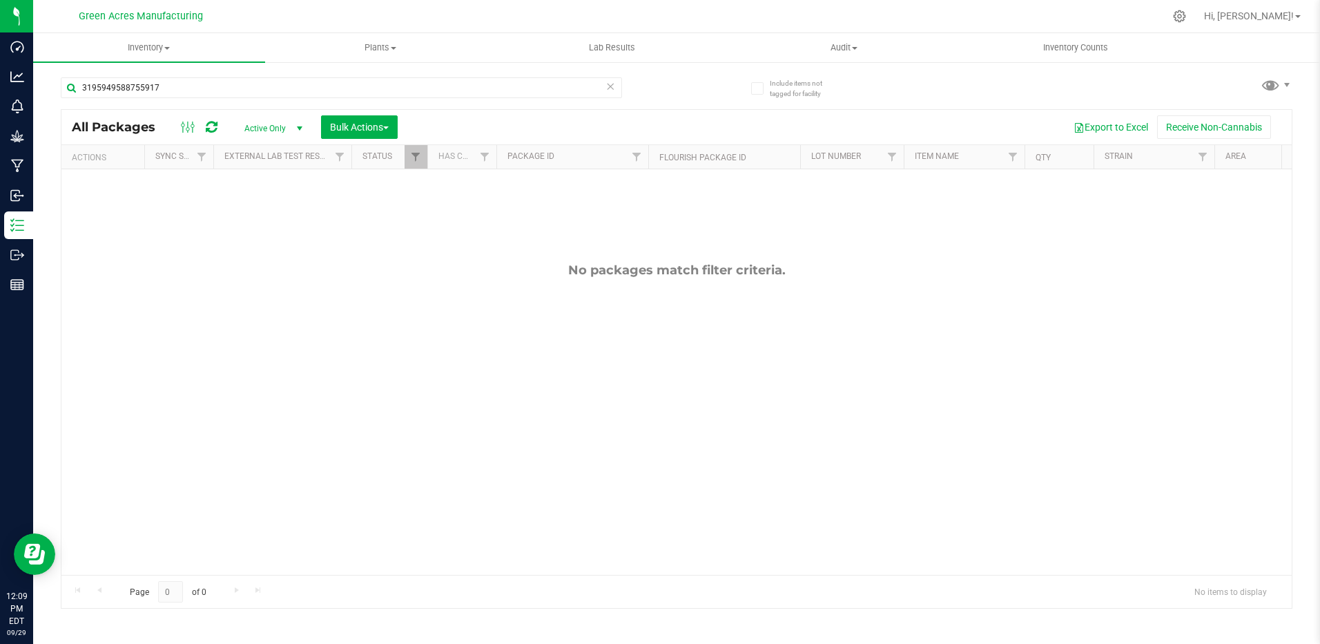
click at [607, 86] on icon at bounding box center [611, 85] width 10 height 17
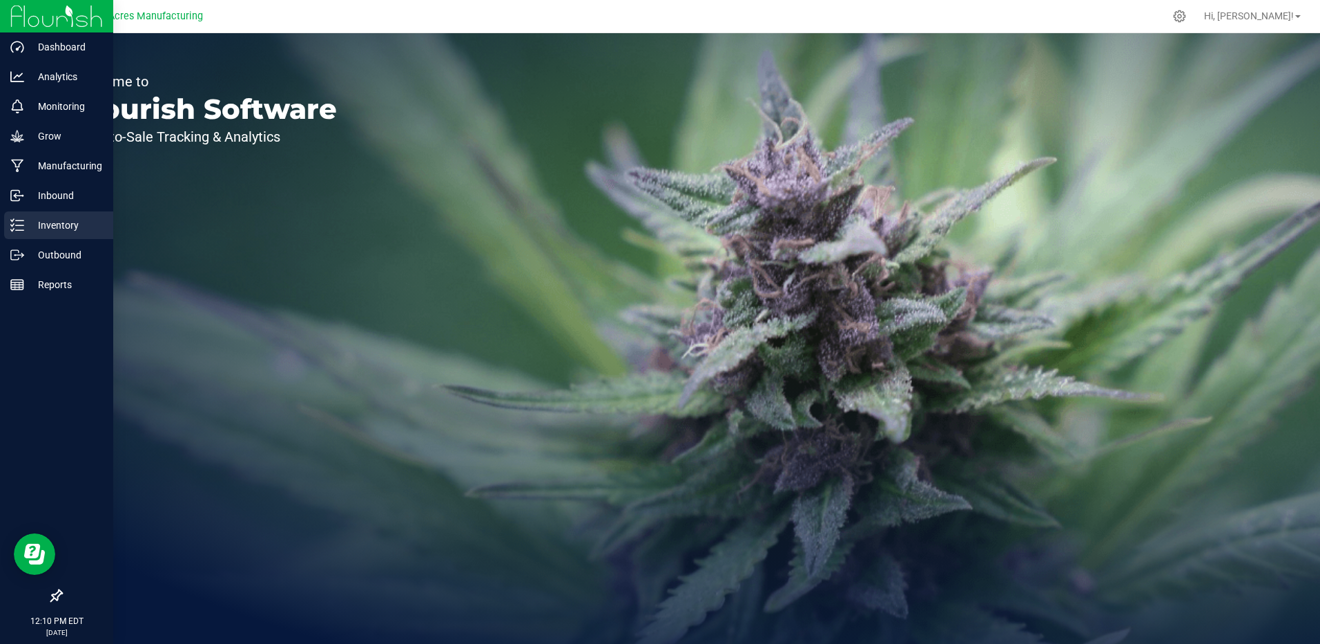
click at [73, 216] on div "Inventory" at bounding box center [58, 225] width 109 height 28
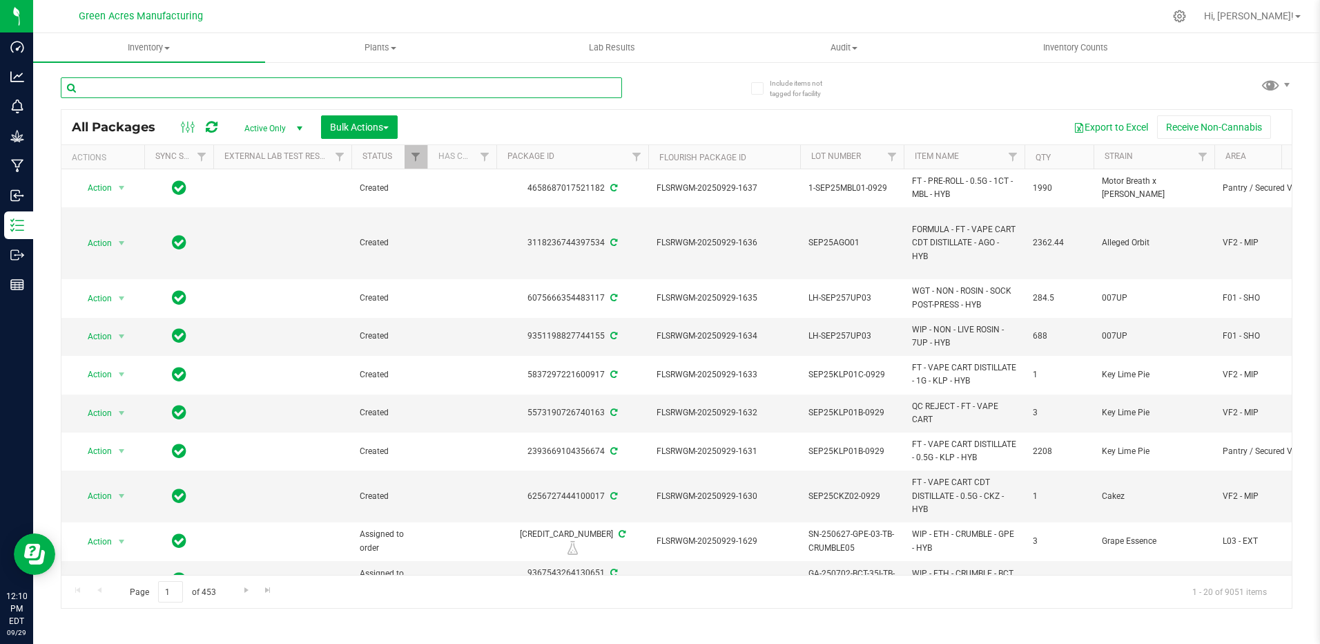
click at [486, 92] on input "text" at bounding box center [341, 87] width 561 height 21
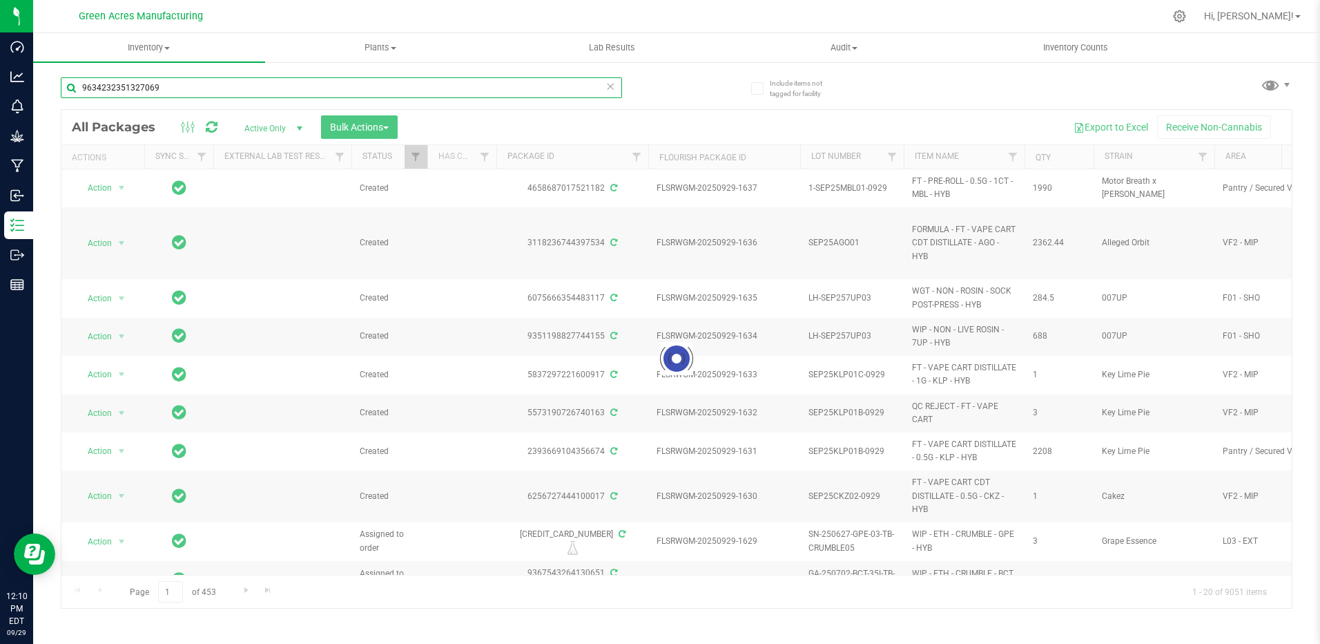
type input "9634232351327069"
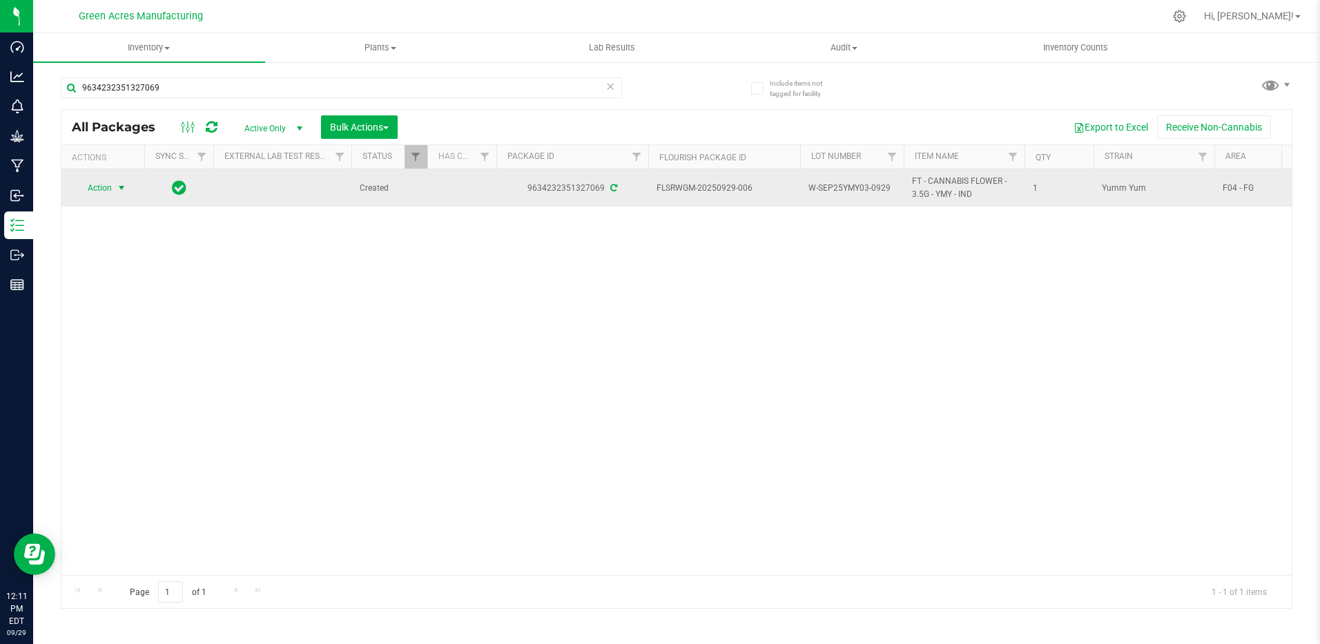
click at [120, 184] on span "select" at bounding box center [121, 187] width 11 height 11
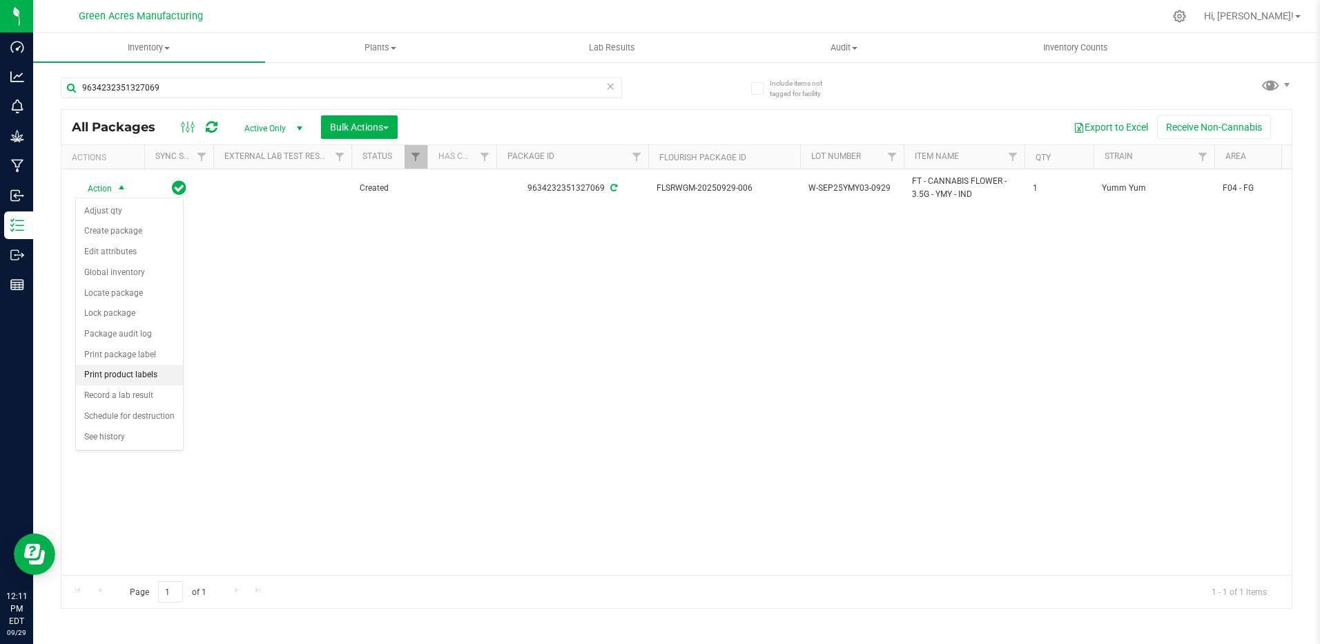
click at [128, 375] on li "Print product labels" at bounding box center [129, 375] width 107 height 21
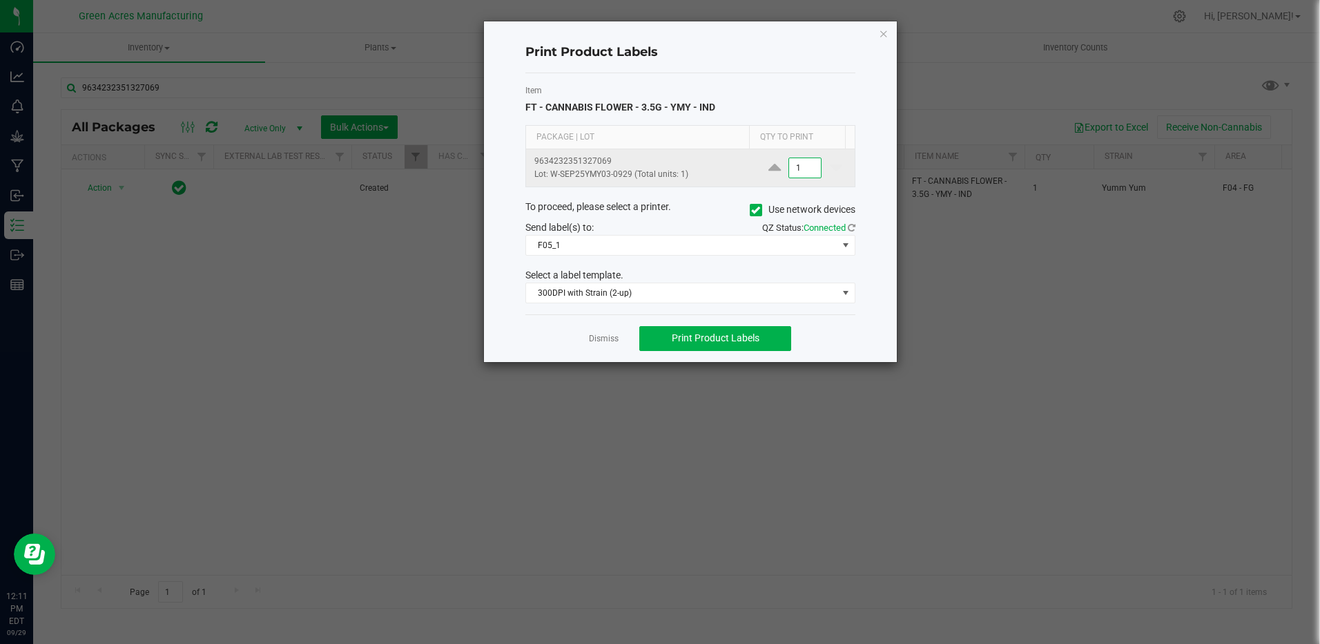
click at [800, 169] on input "1" at bounding box center [805, 167] width 32 height 19
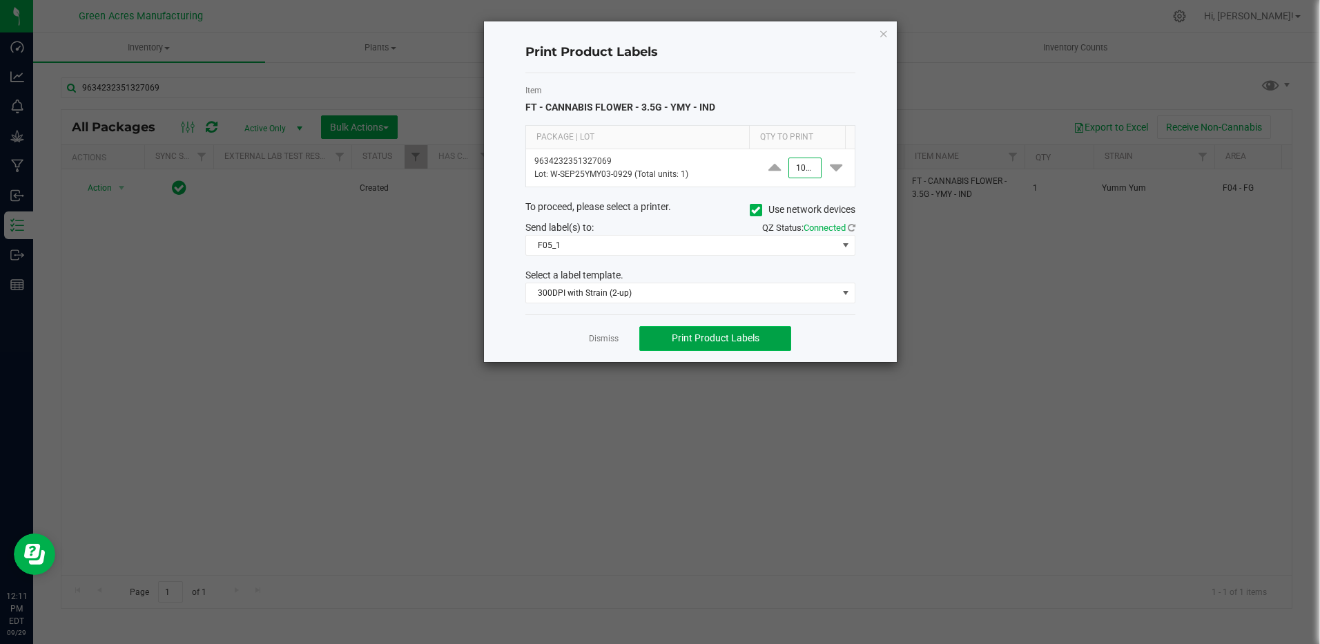
type input "1,000"
click at [711, 327] on button "Print Product Labels" at bounding box center [716, 338] width 152 height 25
click at [591, 340] on link "Dismiss" at bounding box center [604, 339] width 30 height 12
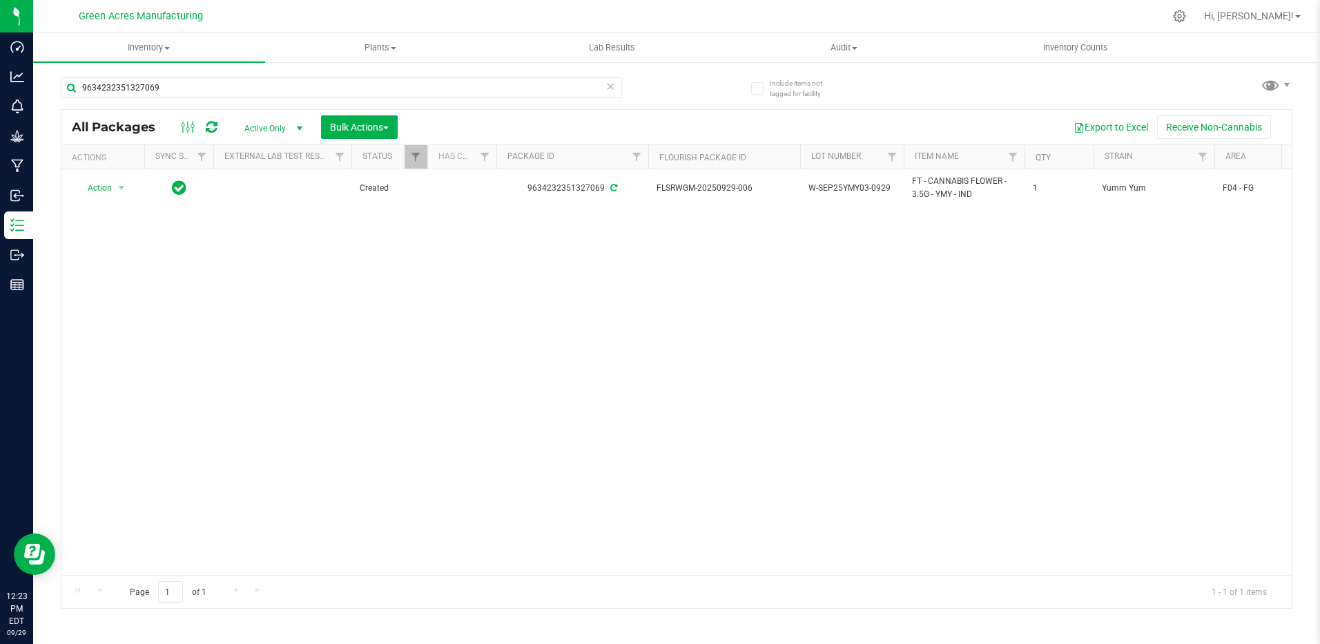
click at [1134, 358] on div "Action Action Adjust qty Create package Edit attributes Global inventory Locate…" at bounding box center [676, 371] width 1231 height 405
click at [254, 90] on input "9634232351327069" at bounding box center [341, 87] width 561 height 21
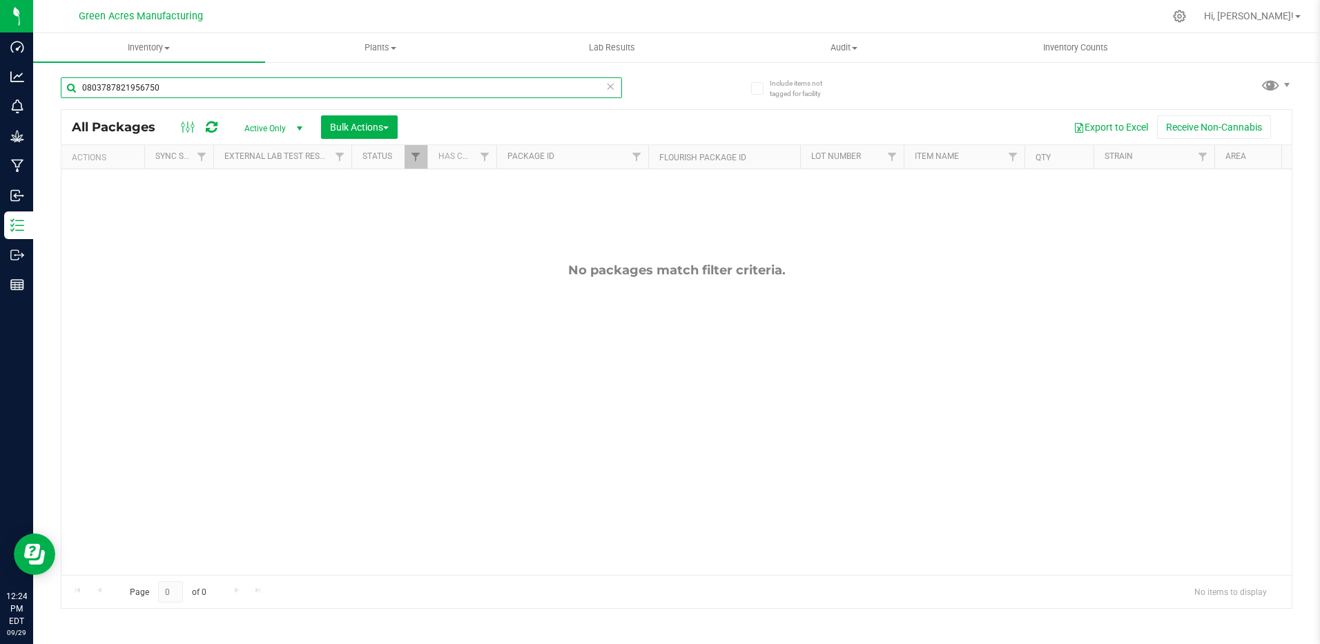
type input "0803787821956750"
click at [265, 124] on span "Active Only" at bounding box center [271, 128] width 76 height 19
click at [269, 213] on li "All" at bounding box center [270, 212] width 75 height 21
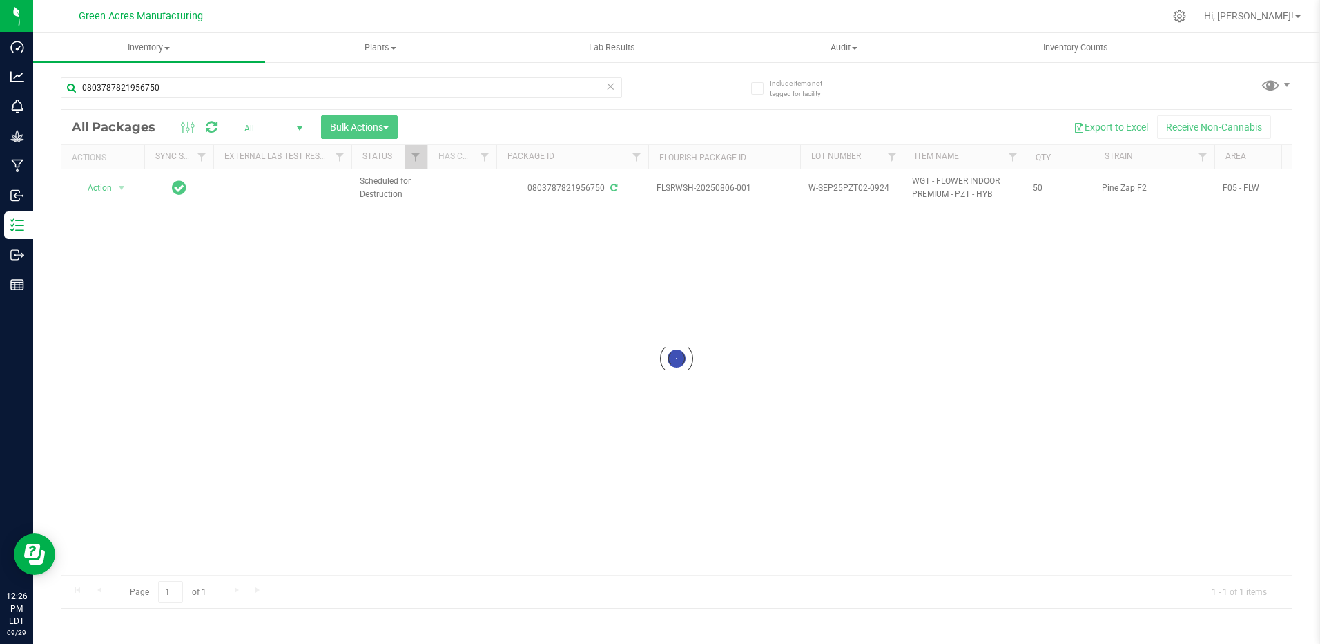
drag, startPoint x: 502, startPoint y: 569, endPoint x: 597, endPoint y: 573, distance: 95.4
click at [597, 573] on div at bounding box center [676, 359] width 1231 height 498
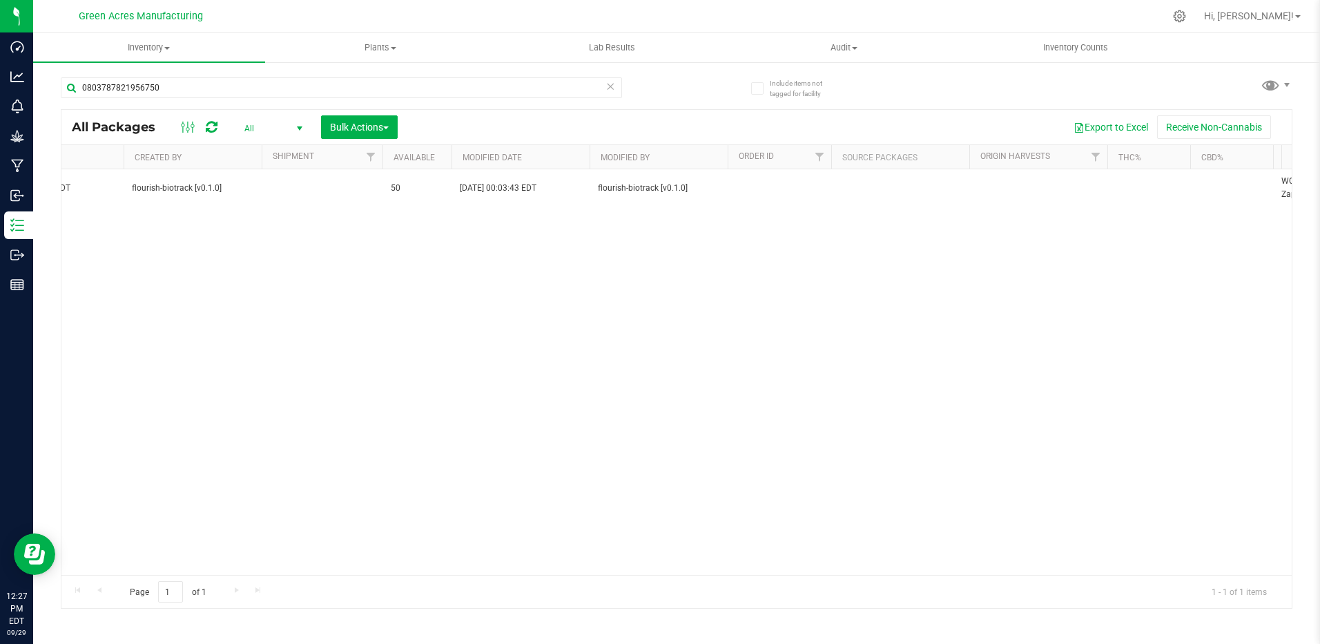
scroll to position [0, 1825]
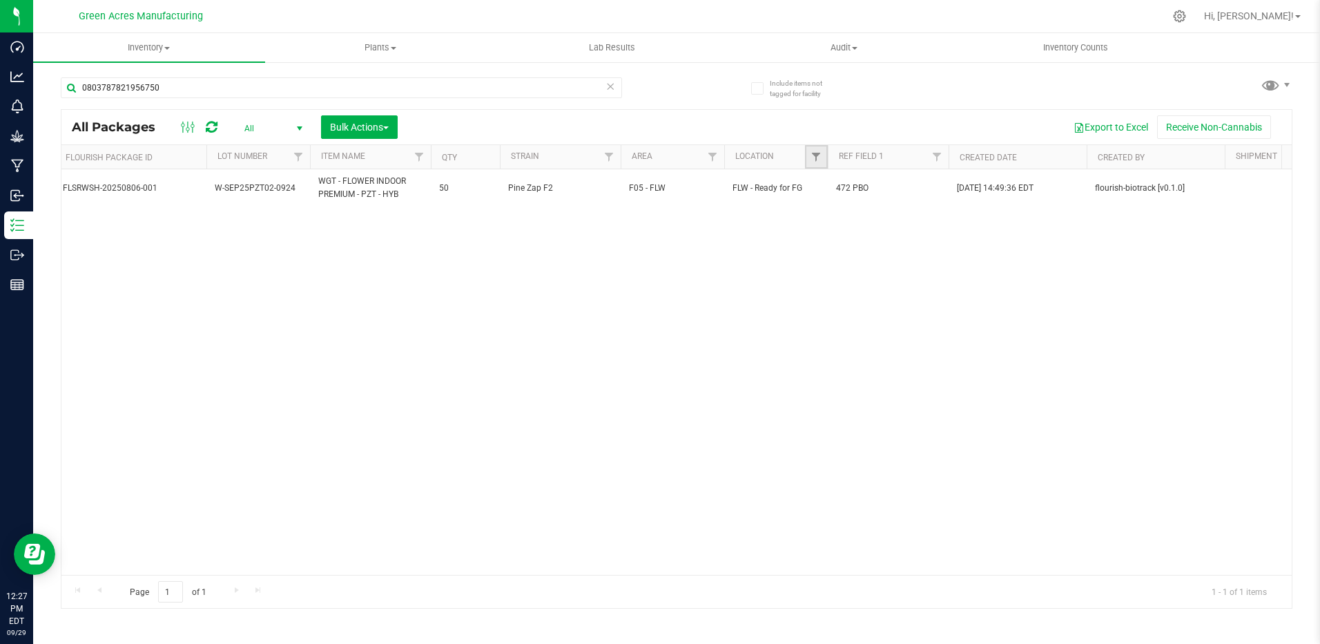
click at [813, 163] on link "Filter" at bounding box center [816, 156] width 23 height 23
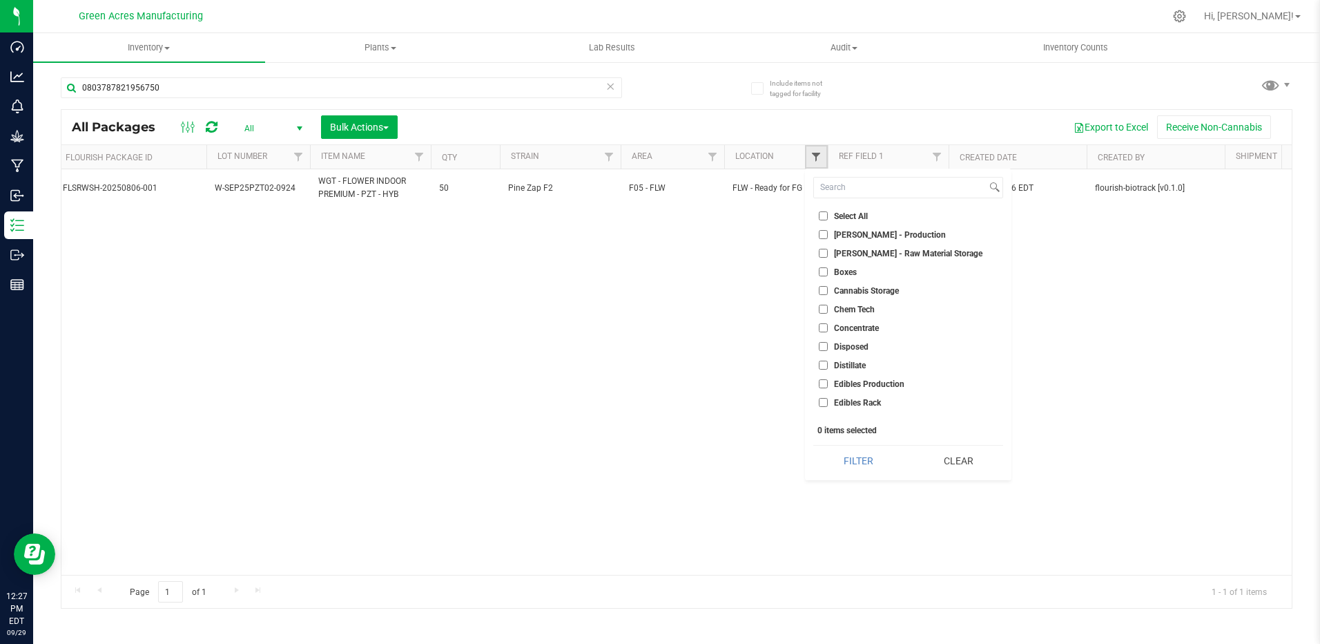
click at [817, 162] on span "Filter" at bounding box center [816, 156] width 11 height 11
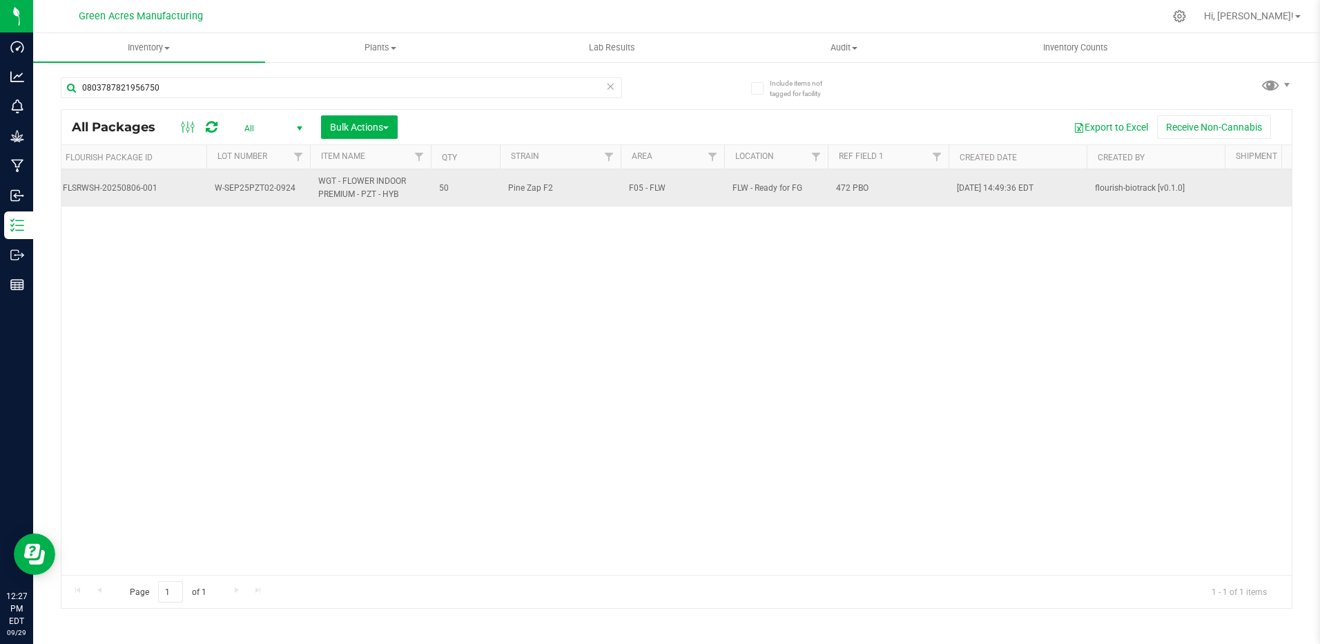
click at [780, 191] on span "FLW - Ready for FG" at bounding box center [776, 188] width 87 height 13
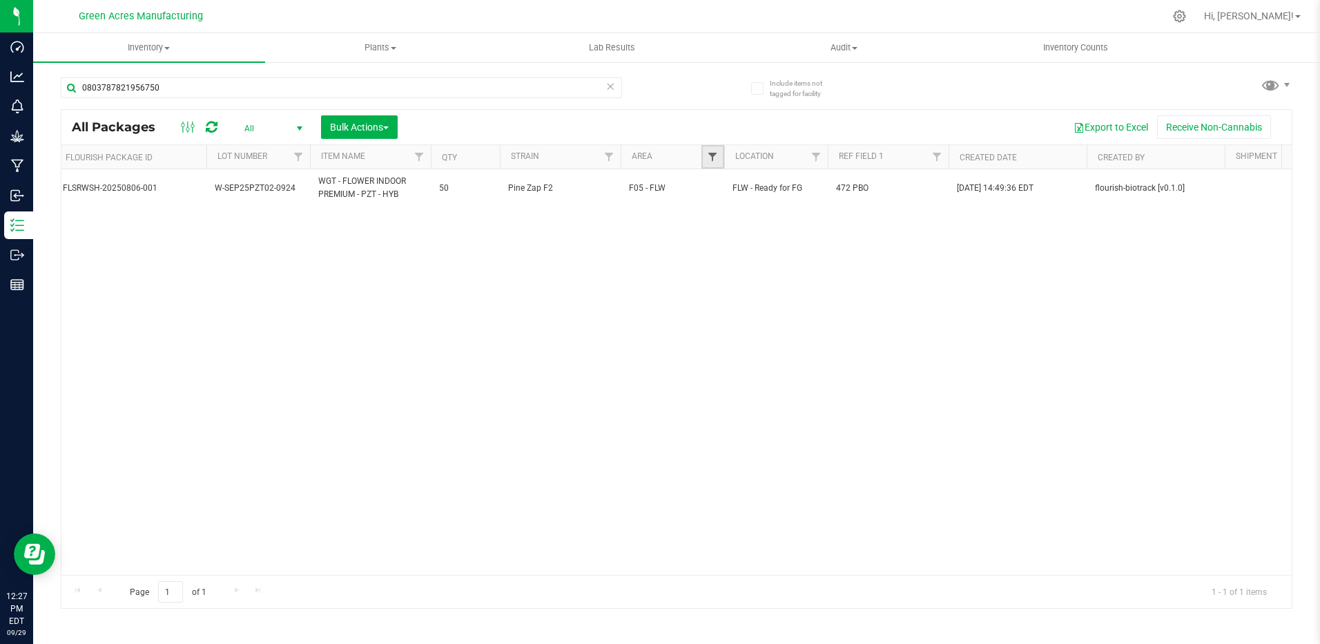
click at [714, 160] on span "Filter" at bounding box center [712, 156] width 11 height 11
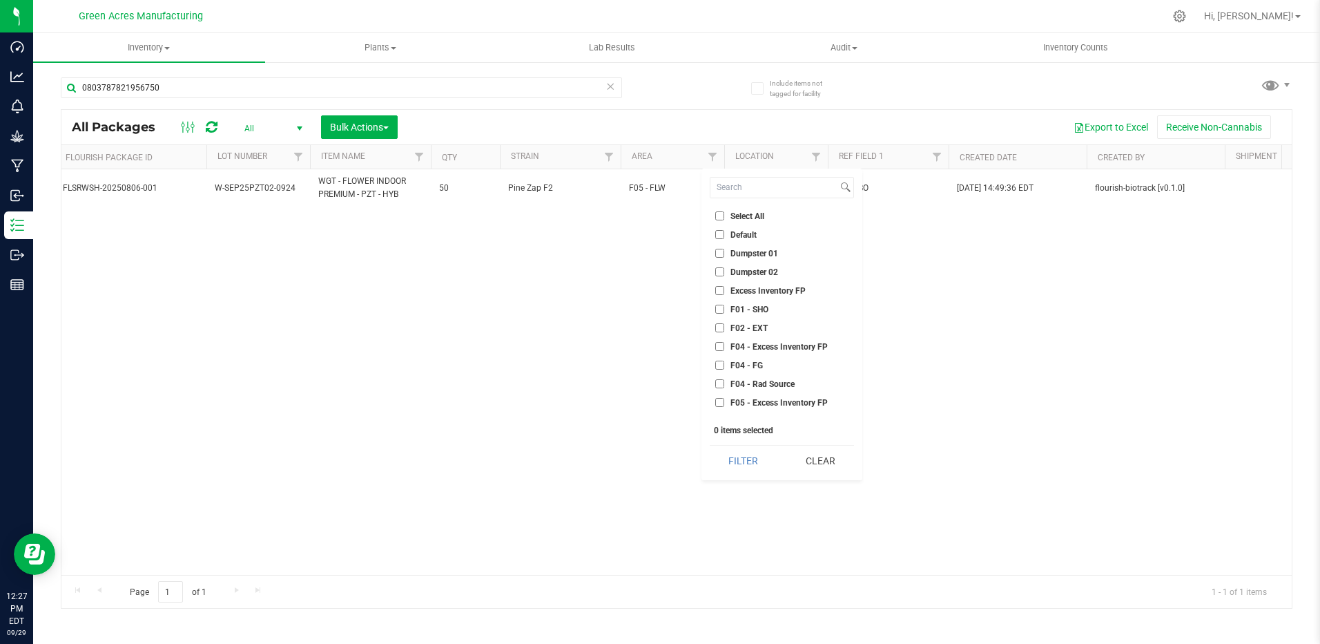
click at [720, 369] on input "F04 - FG" at bounding box center [719, 365] width 9 height 9
click at [717, 363] on input "F04 - FG" at bounding box center [719, 365] width 9 height 9
checkbox input "false"
click at [653, 374] on div "Action Action Destroy package Edit attributes Global inventory Package audit lo…" at bounding box center [676, 371] width 1231 height 405
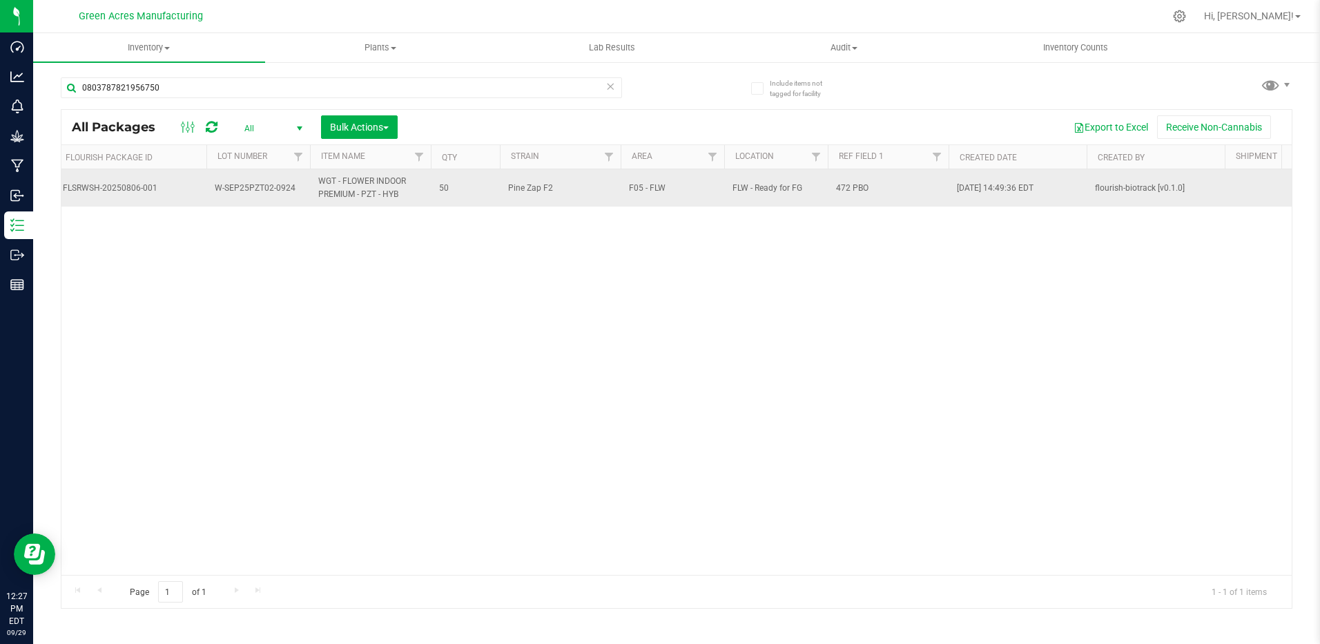
drag, startPoint x: 678, startPoint y: 188, endPoint x: 666, endPoint y: 192, distance: 12.5
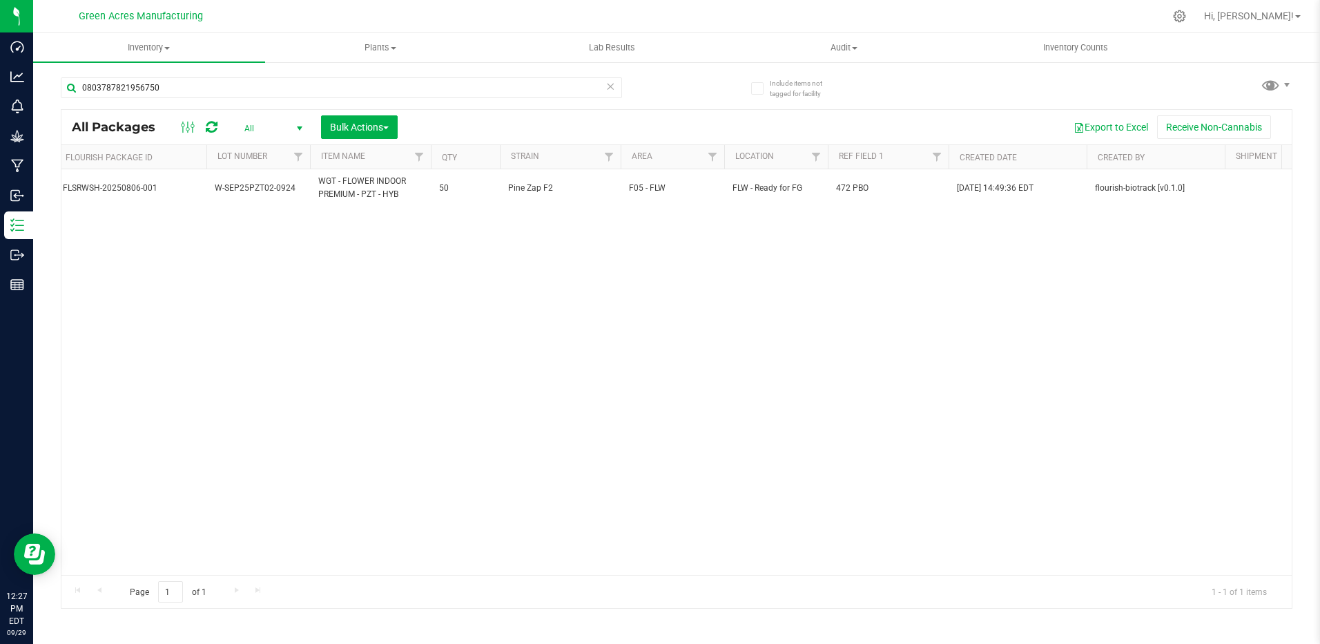
click at [700, 534] on div "Action Action Destroy package Edit attributes Global inventory Package audit lo…" at bounding box center [676, 371] width 1231 height 405
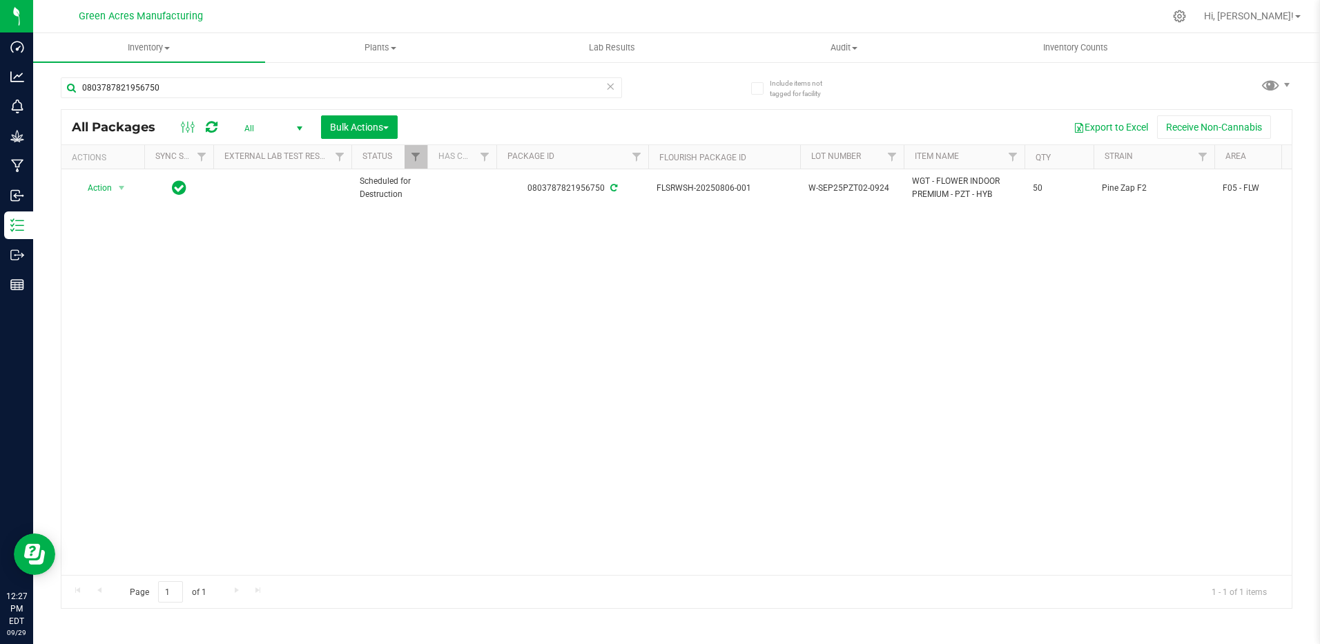
click at [425, 150] on div at bounding box center [428, 157] width 6 height 24
click at [414, 163] on link "Filter" at bounding box center [416, 156] width 23 height 23
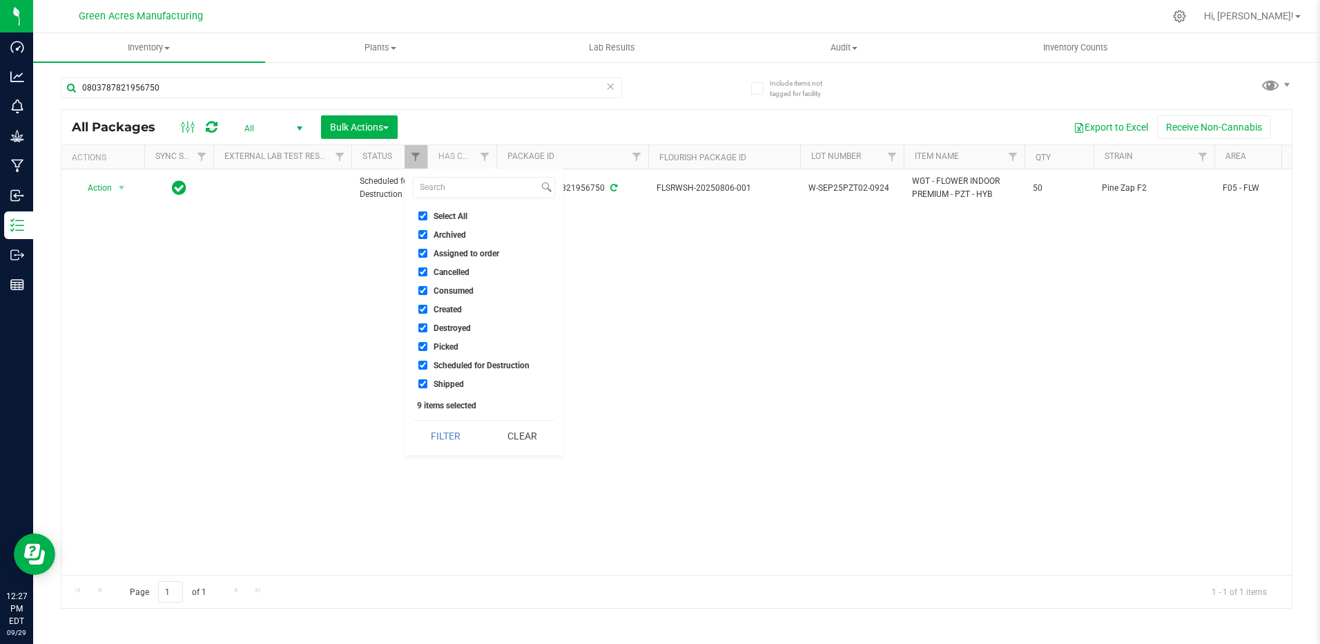
click at [663, 321] on div "Action Action Destroy package Edit attributes Global inventory Package audit lo…" at bounding box center [676, 371] width 1231 height 405
